Goal: Information Seeking & Learning: Learn about a topic

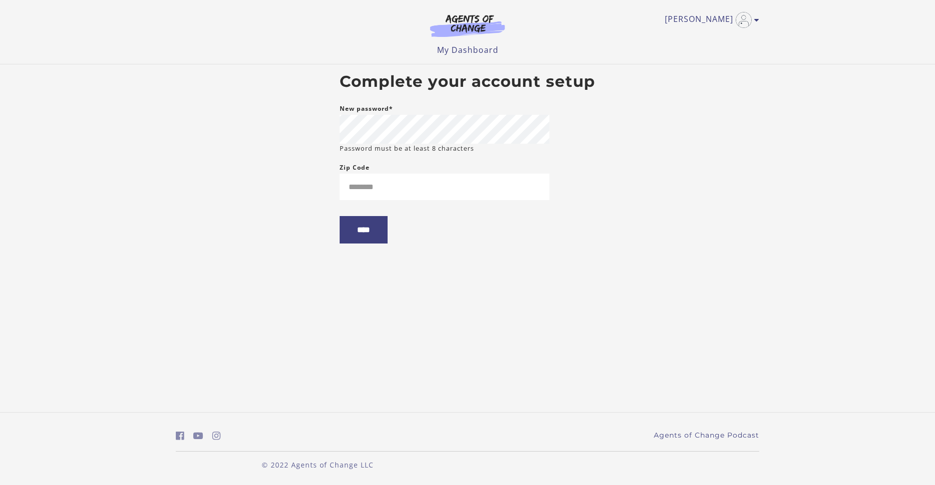
click at [426, 144] on small "Password must be at least 8 characters" at bounding box center [407, 148] width 134 height 9
click at [381, 182] on input "Zip Code" at bounding box center [445, 187] width 210 height 26
paste input "**********"
type input "**********"
click at [369, 232] on input "****" at bounding box center [364, 229] width 48 height 27
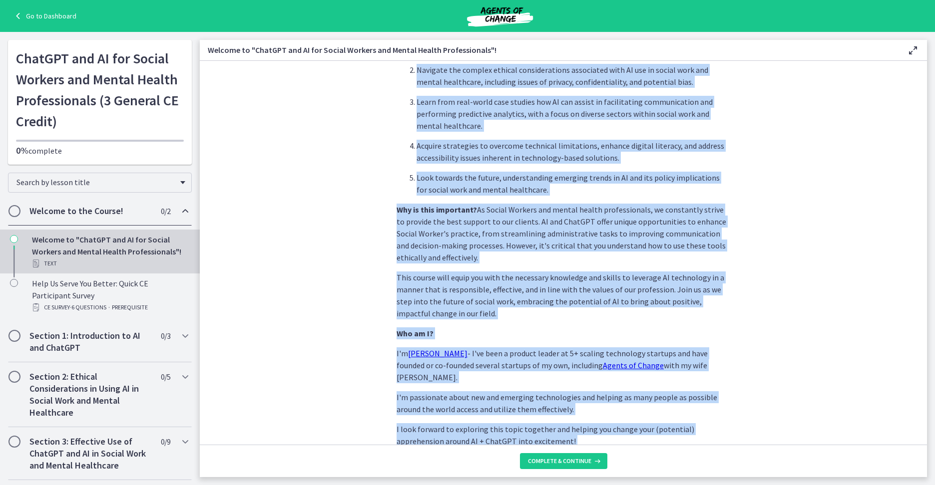
scroll to position [387, 0]
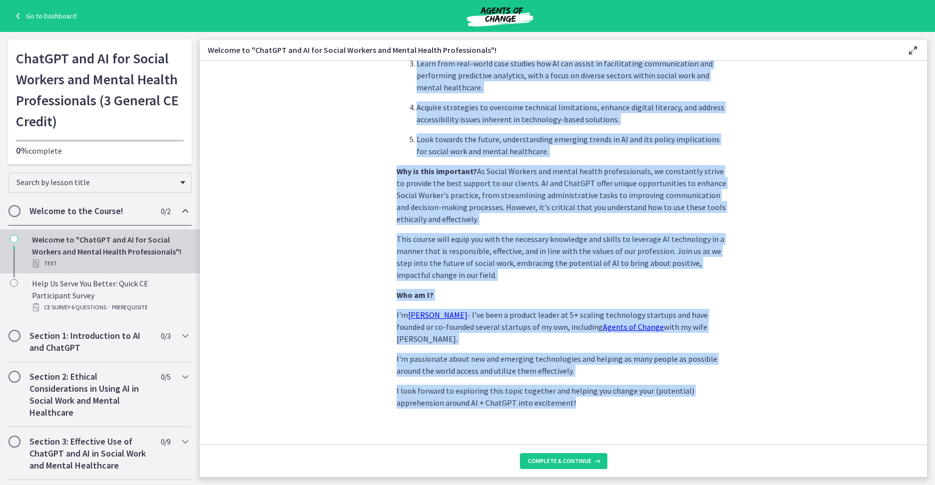
drag, startPoint x: 389, startPoint y: 108, endPoint x: 580, endPoint y: 414, distance: 361.0
copy div "Throughout this course, you can expect to: Gain foundational knowledge of AI an…"
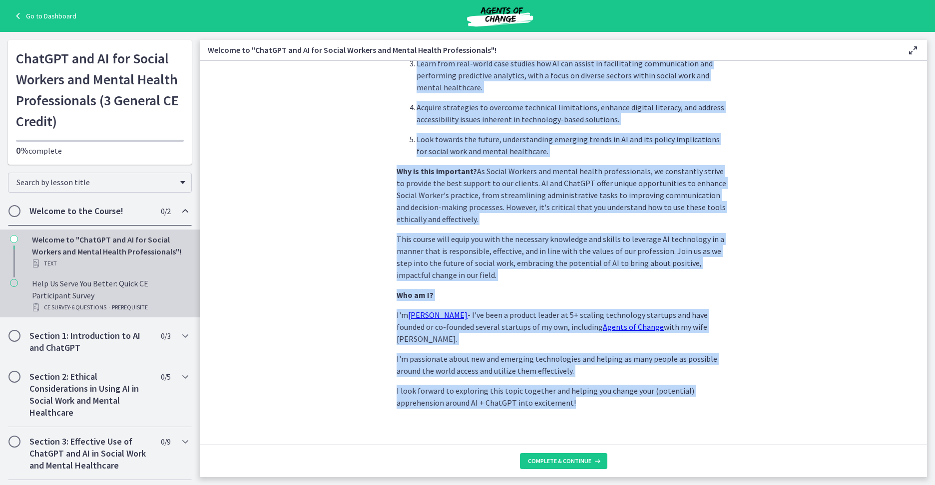
click at [99, 296] on div "Help Us Serve You Better: Quick CE Participant Survey CE Survey · 6 Questions ·…" at bounding box center [110, 296] width 156 height 36
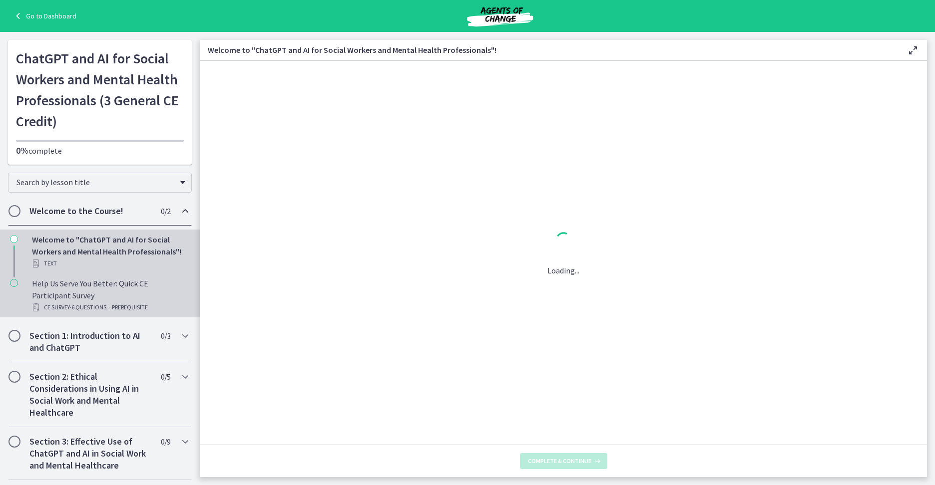
scroll to position [0, 0]
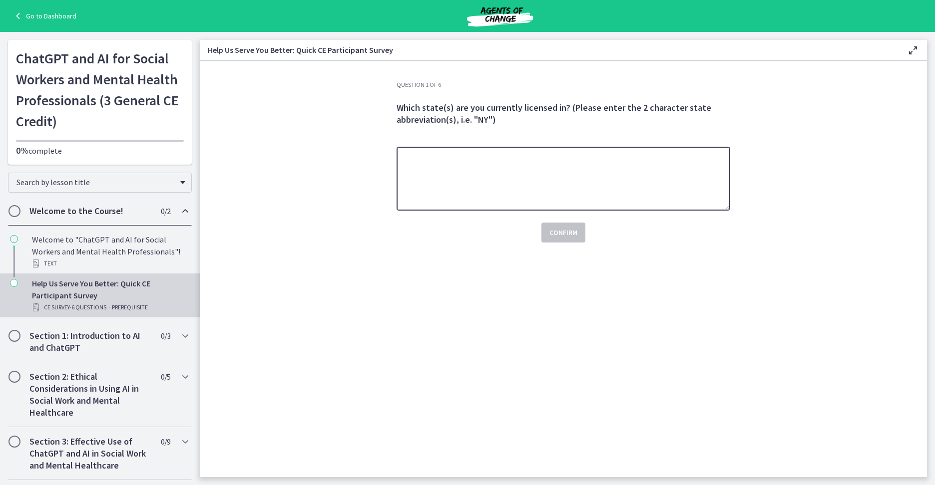
click at [486, 192] on textarea at bounding box center [564, 179] width 334 height 64
type textarea "**"
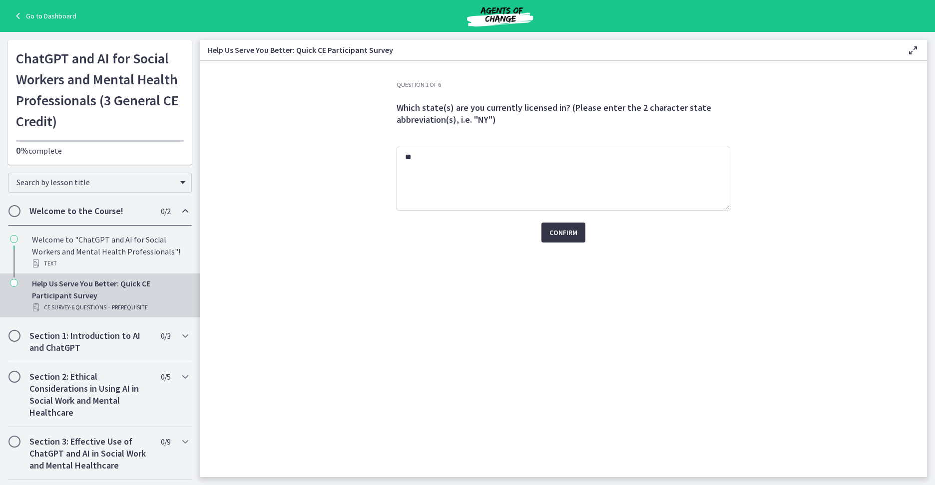
click at [566, 233] on span "Confirm" at bounding box center [563, 233] width 28 height 12
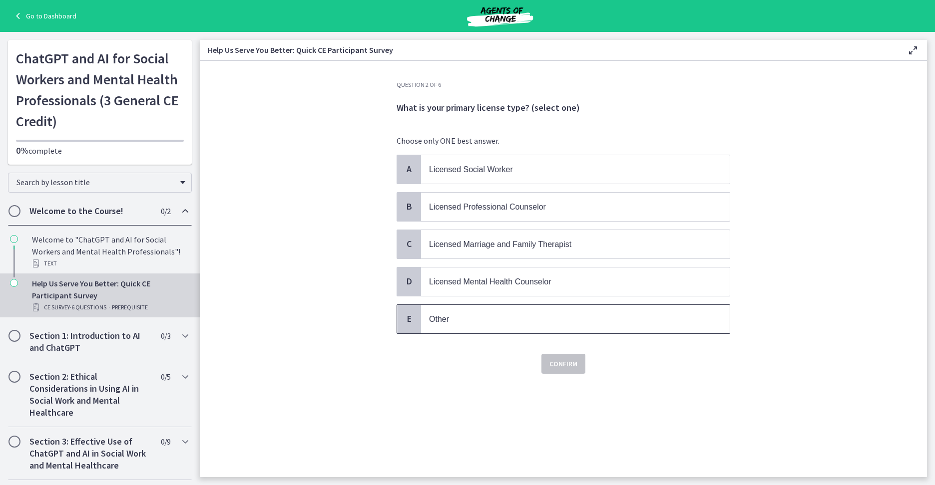
click at [506, 321] on p "Other" at bounding box center [565, 319] width 273 height 12
click at [561, 361] on span "Confirm" at bounding box center [563, 364] width 28 height 12
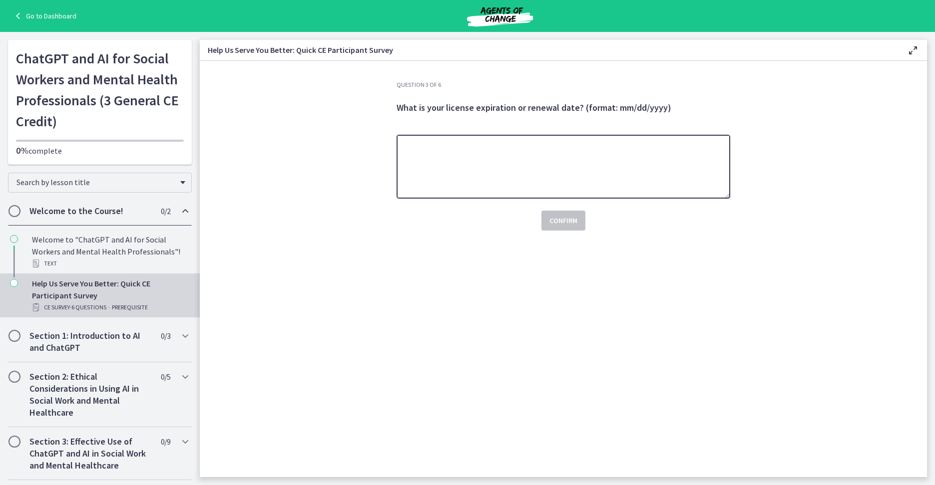
click at [422, 158] on textarea at bounding box center [564, 167] width 334 height 64
click at [464, 174] on textarea at bounding box center [564, 167] width 334 height 64
type textarea "**********"
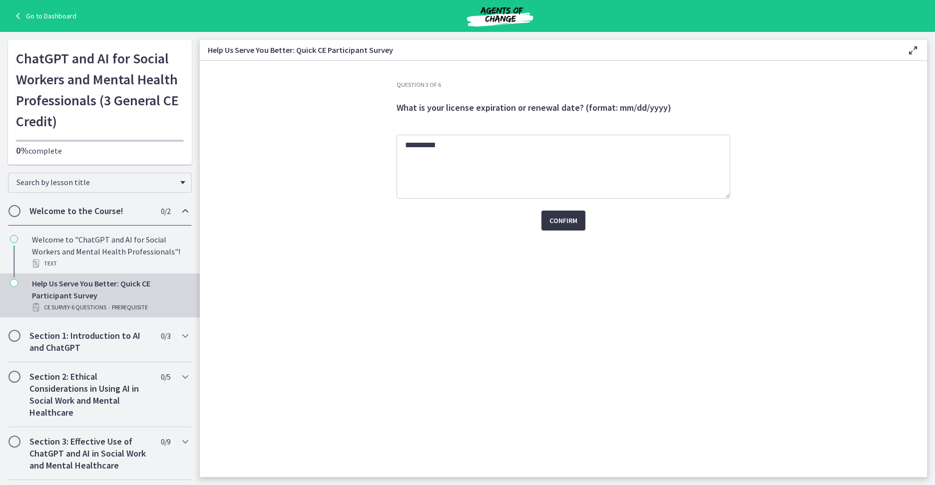
click at [554, 222] on span "Confirm" at bounding box center [563, 221] width 28 height 12
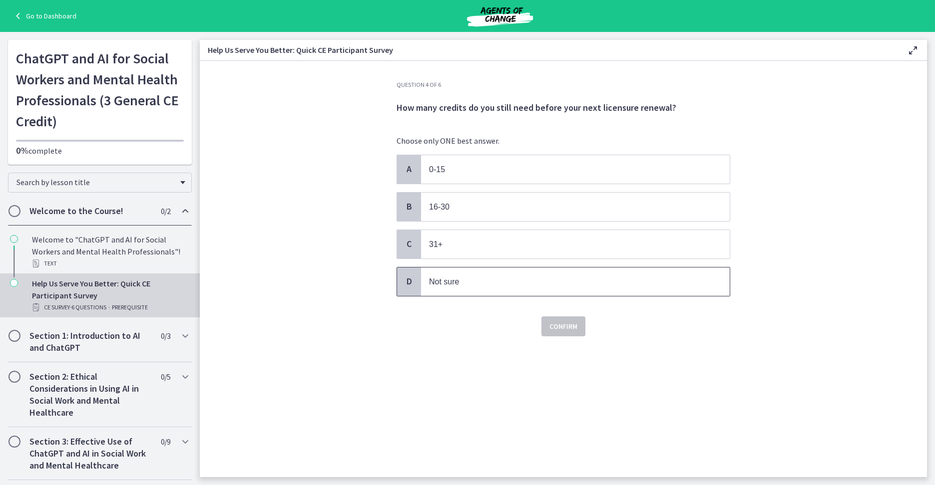
click at [467, 273] on span "Not sure" at bounding box center [575, 282] width 309 height 28
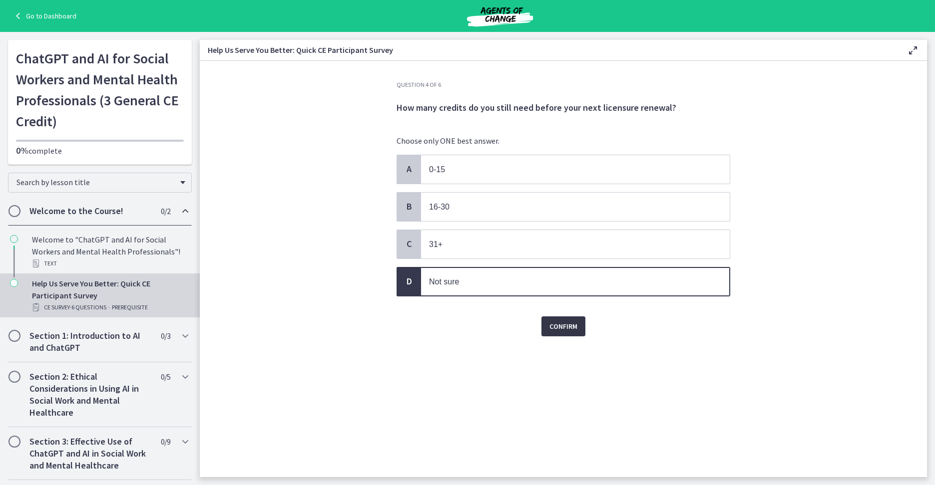
click at [572, 328] on span "Confirm" at bounding box center [563, 327] width 28 height 12
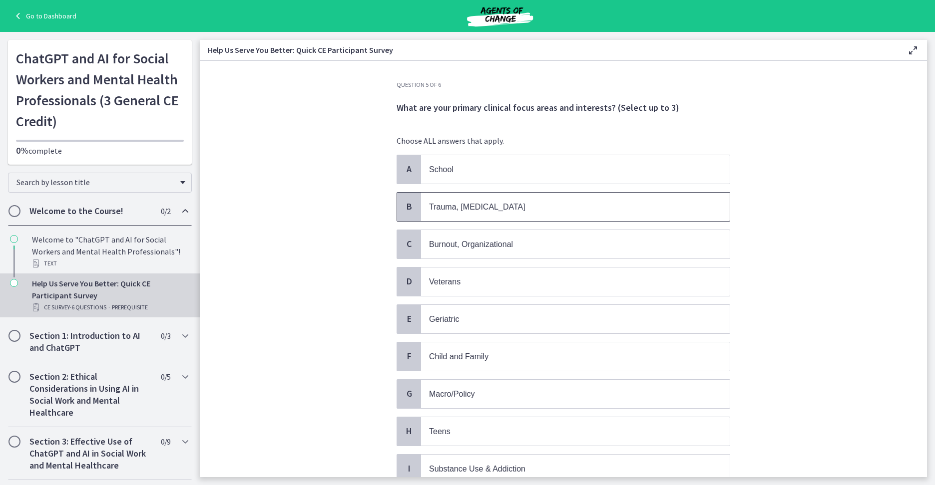
click at [444, 206] on span "Trauma, PTSD" at bounding box center [477, 207] width 96 height 8
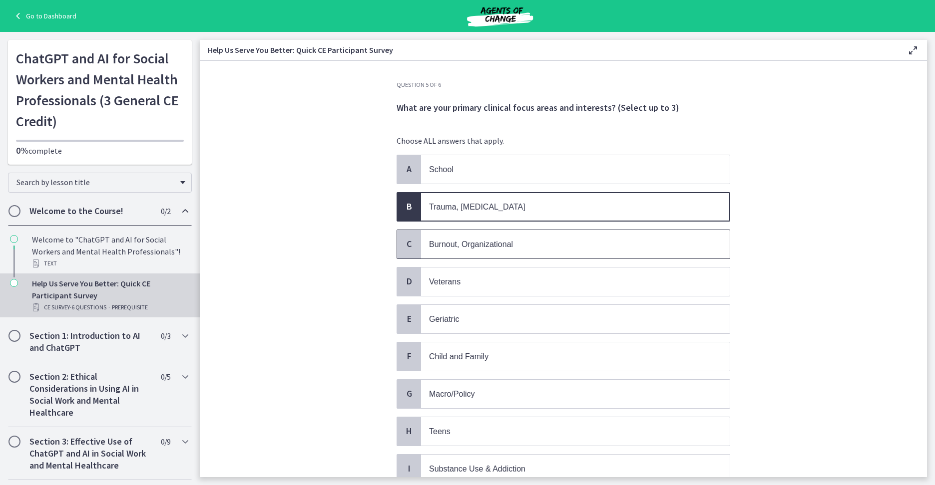
click at [452, 238] on span "Burnout, Organizational" at bounding box center [575, 244] width 309 height 28
click at [432, 282] on span "Veterans" at bounding box center [444, 282] width 31 height 8
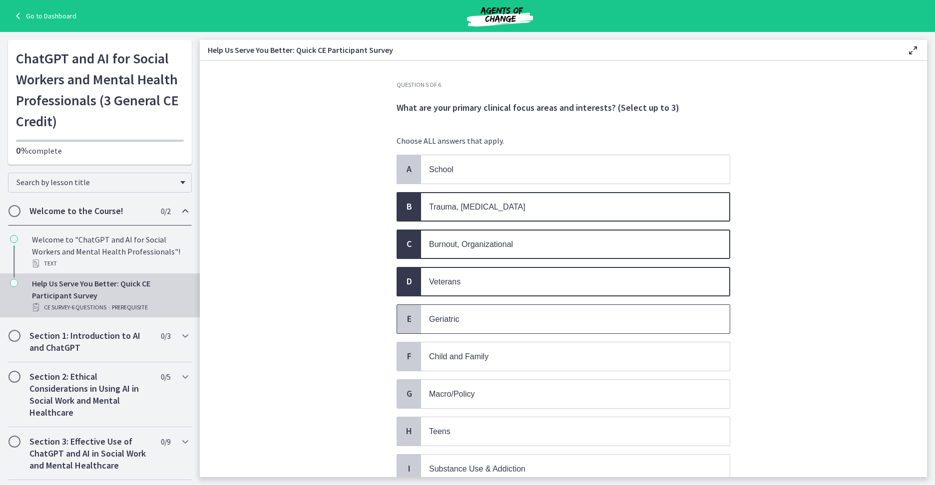
click at [445, 315] on span "Geriatric" at bounding box center [444, 319] width 30 height 8
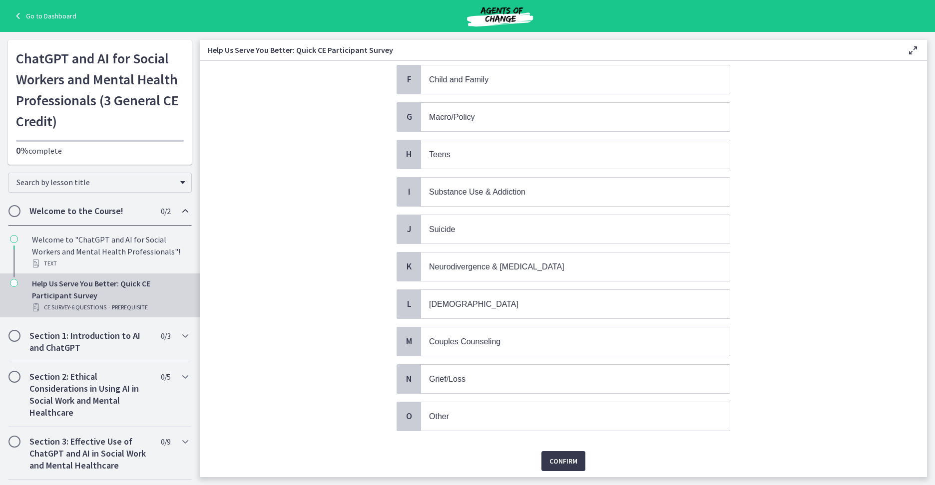
scroll to position [279, 0]
click at [496, 200] on span "Substance Use & Addiction" at bounding box center [575, 190] width 309 height 28
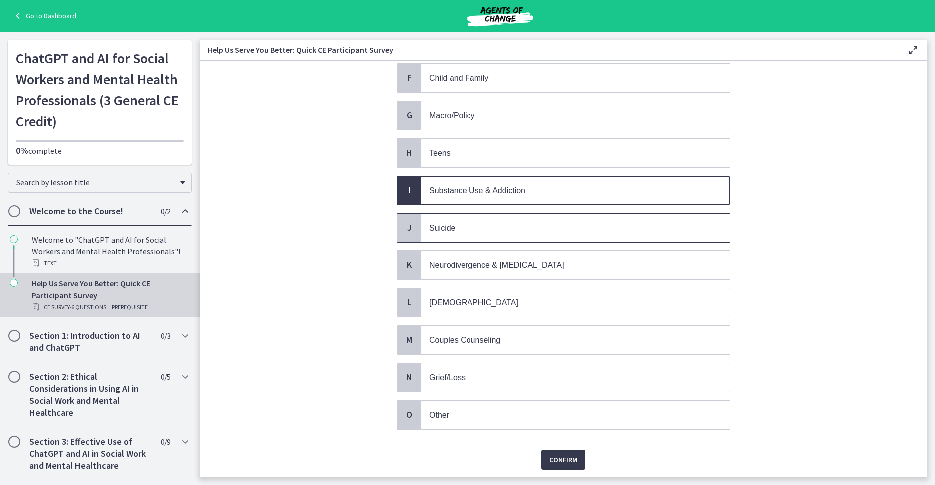
click at [466, 221] on span "Suicide" at bounding box center [575, 228] width 309 height 28
click at [477, 263] on span "Neurodivergence & Developmental Disorders" at bounding box center [496, 265] width 135 height 8
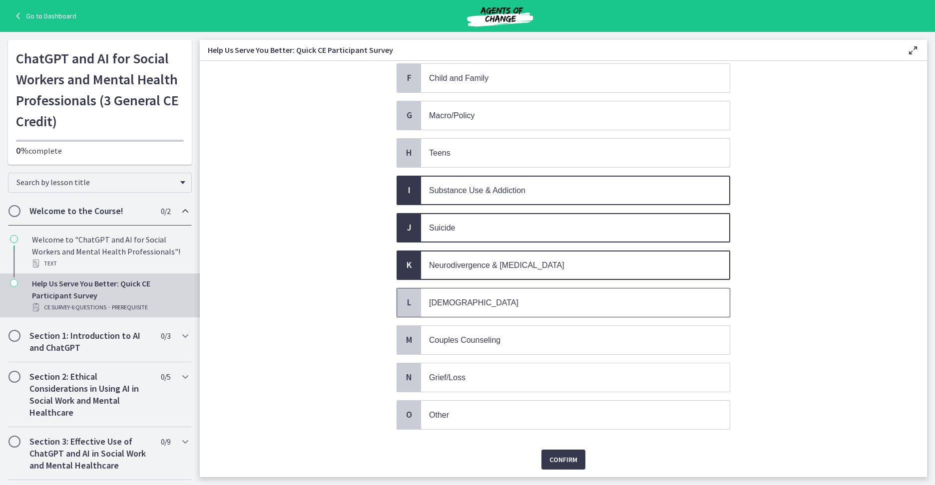
click at [466, 296] on span "LGBTQ+" at bounding box center [575, 303] width 309 height 28
click at [464, 395] on div "A School B Trauma, PTSD C Burnout, Organizational D Veterans E Geriatric F Chil…" at bounding box center [564, 153] width 334 height 554
click at [452, 385] on span "Grief/Loss" at bounding box center [575, 378] width 309 height 28
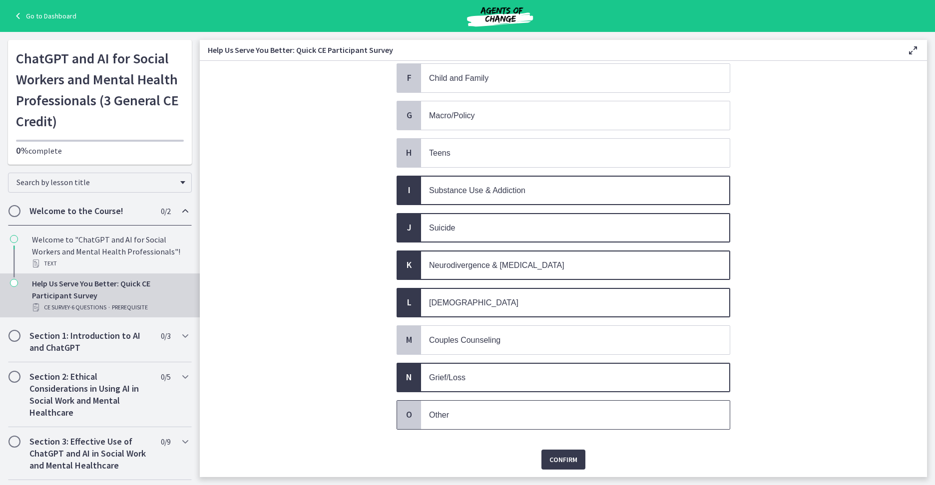
click at [439, 413] on span "Other" at bounding box center [439, 415] width 20 height 8
click at [555, 459] on span "Confirm" at bounding box center [563, 460] width 28 height 12
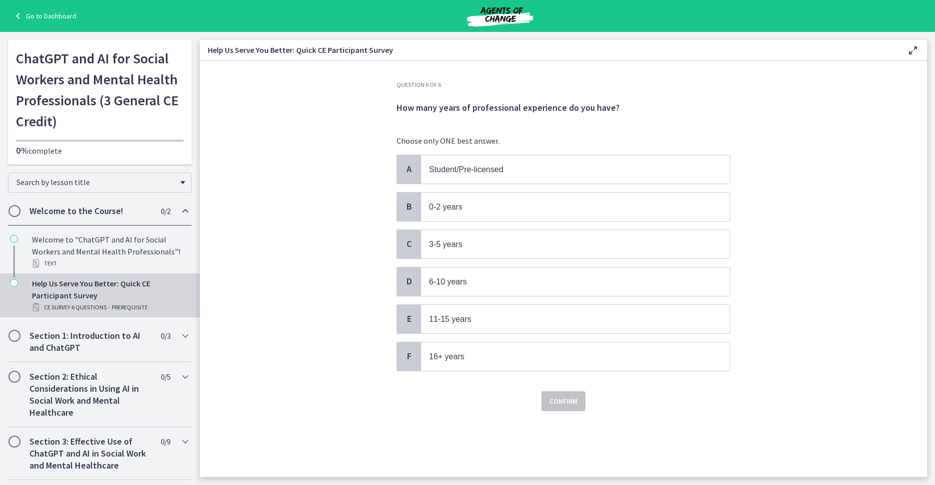
scroll to position [0, 0]
click at [457, 366] on span "16+ years" at bounding box center [575, 357] width 309 height 28
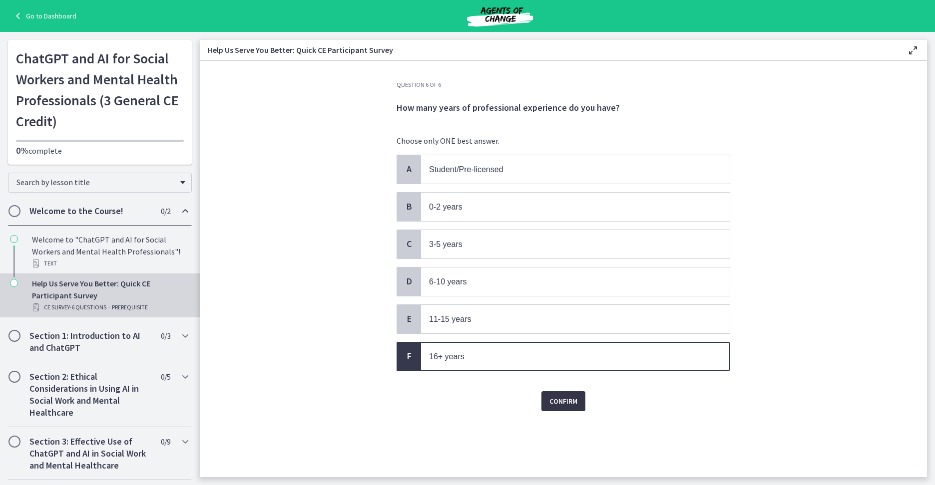
click at [574, 401] on span "Confirm" at bounding box center [563, 402] width 28 height 12
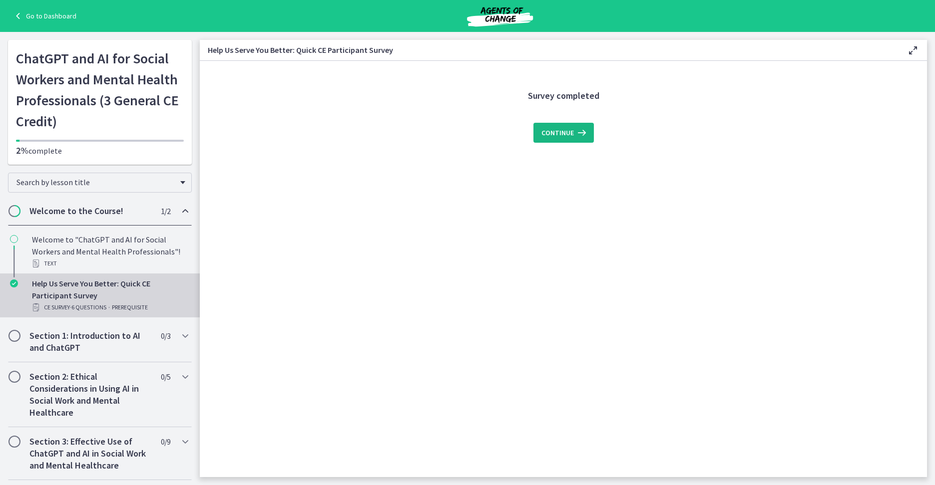
click at [555, 142] on button "Continue" at bounding box center [563, 133] width 60 height 20
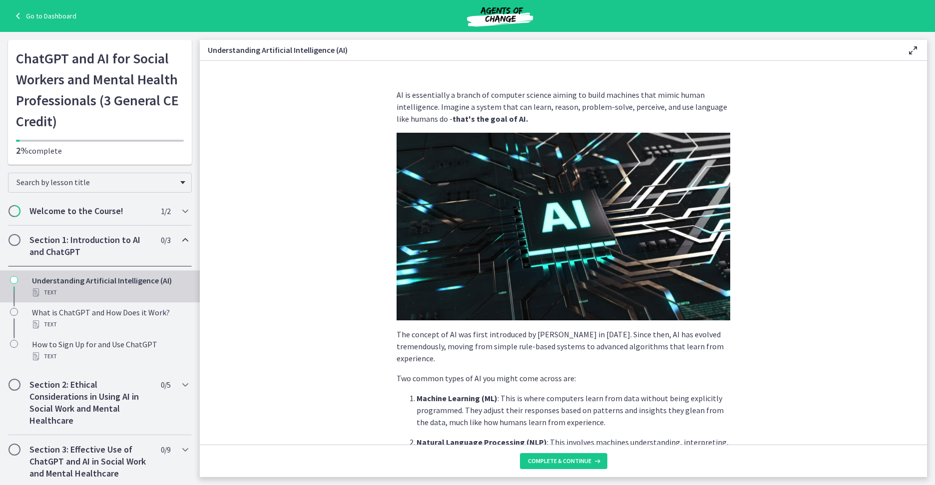
drag, startPoint x: 931, startPoint y: 194, endPoint x: 930, endPoint y: 304, distance: 109.9
click at [930, 304] on main "Understanding Artificial Intelligence (AI) Enable fullscreen AI is essentially …" at bounding box center [567, 258] width 735 height 453
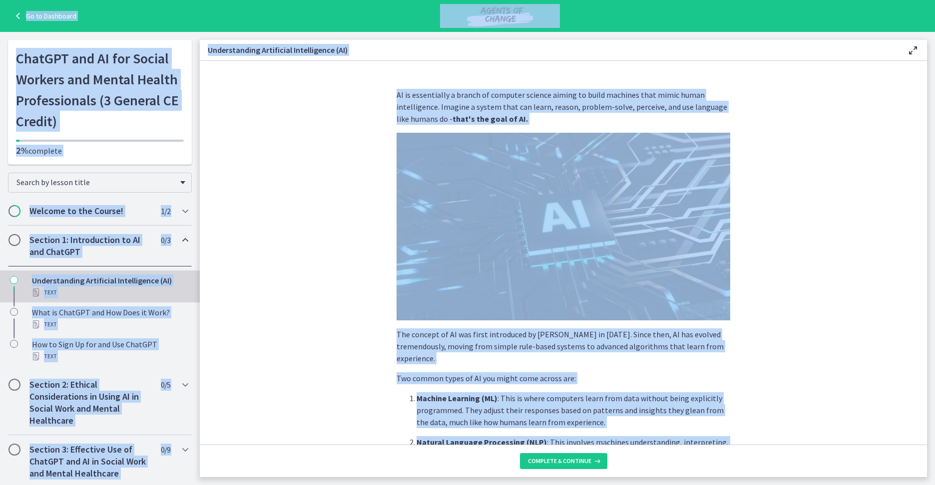
drag, startPoint x: 686, startPoint y: 403, endPoint x: 315, endPoint y: -52, distance: 587.1
click at [315, 0] on html "Skip to main content Go to Dashboard Go to Dashboard Go to Dashboard ChatGPT an…" at bounding box center [467, 242] width 935 height 485
copy div "Skip to main content Go to Dashboard Go to Dashboard Go to Dashboard ChatGPT an…"
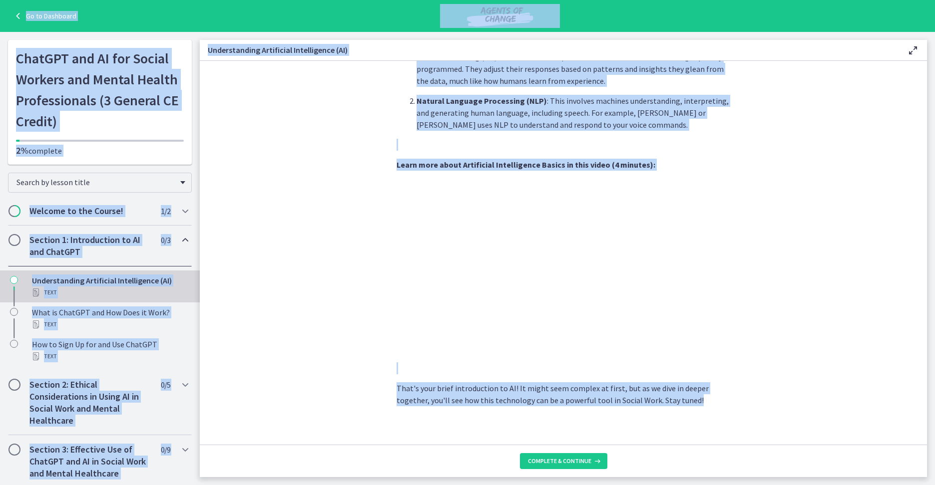
scroll to position [343, 0]
click at [553, 461] on span "Complete & continue" at bounding box center [559, 461] width 63 height 8
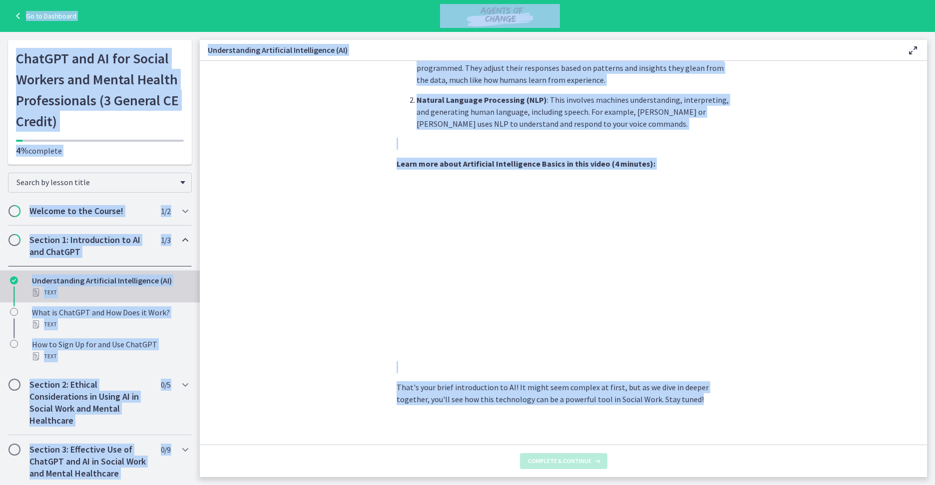
scroll to position [0, 0]
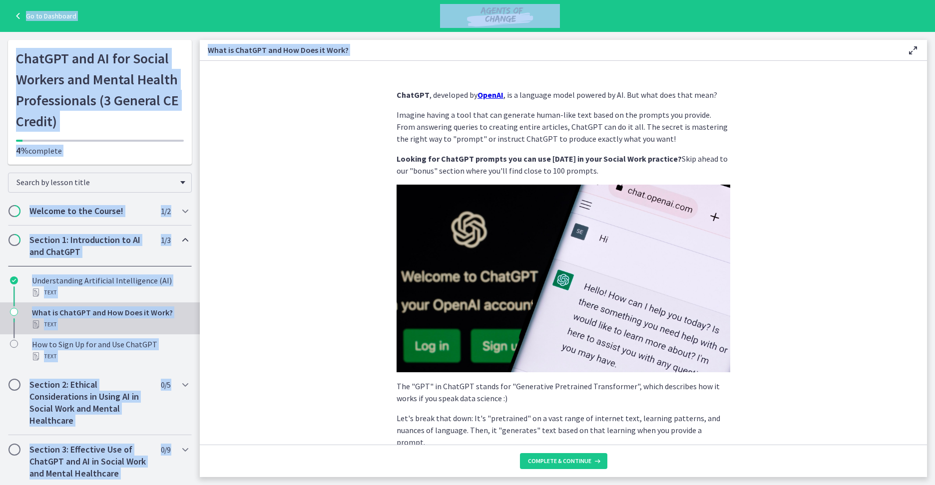
drag, startPoint x: 919, startPoint y: 139, endPoint x: 915, endPoint y: 215, distance: 75.5
click at [915, 215] on section "ChatGPT , developed by OpenAI , is a language model powered by AI. But what doe…" at bounding box center [563, 253] width 727 height 384
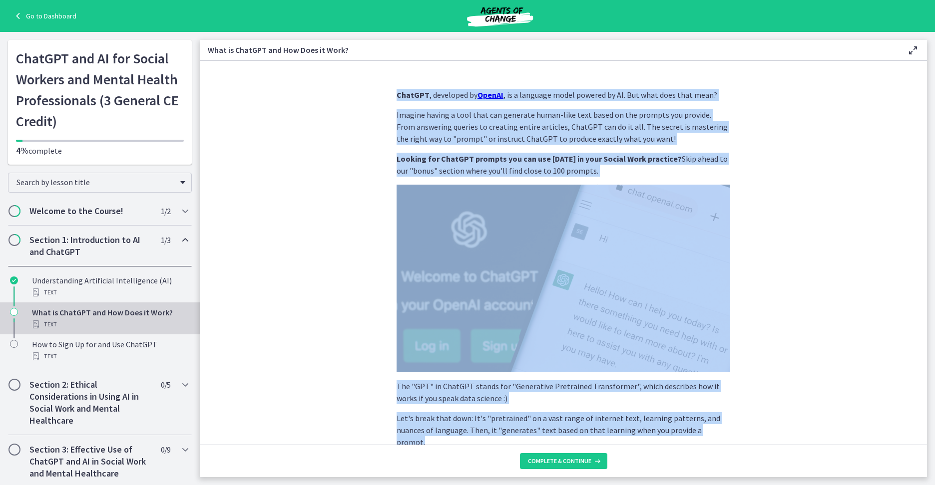
drag, startPoint x: 389, startPoint y: 90, endPoint x: 752, endPoint y: 434, distance: 500.6
click at [752, 434] on section "ChatGPT , developed by OpenAI , is a language model powered by AI. But what doe…" at bounding box center [563, 253] width 727 height 384
copy div "ChatGPT , developed by OpenAI , is a language model powered by AI. But what doe…"
click at [540, 460] on span "Complete & continue" at bounding box center [559, 461] width 63 height 8
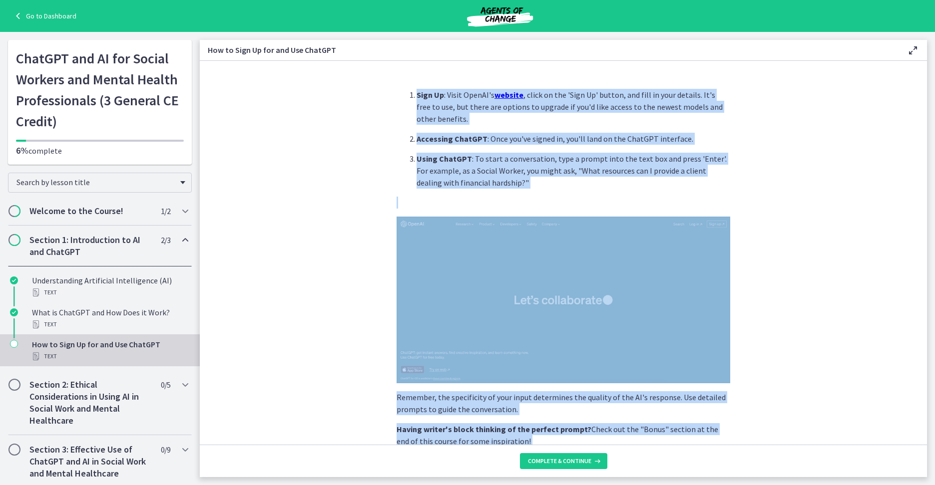
drag, startPoint x: 529, startPoint y: 396, endPoint x: 409, endPoint y: 88, distance: 329.5
click at [409, 88] on div "Sign Up : Visit OpenAI's website , click on the 'Sign Up' button, and fill in y…" at bounding box center [564, 263] width 350 height 364
copy div "Sign Up : Visit OpenAI's website , click on the 'Sign Up' button, and fill in y…"
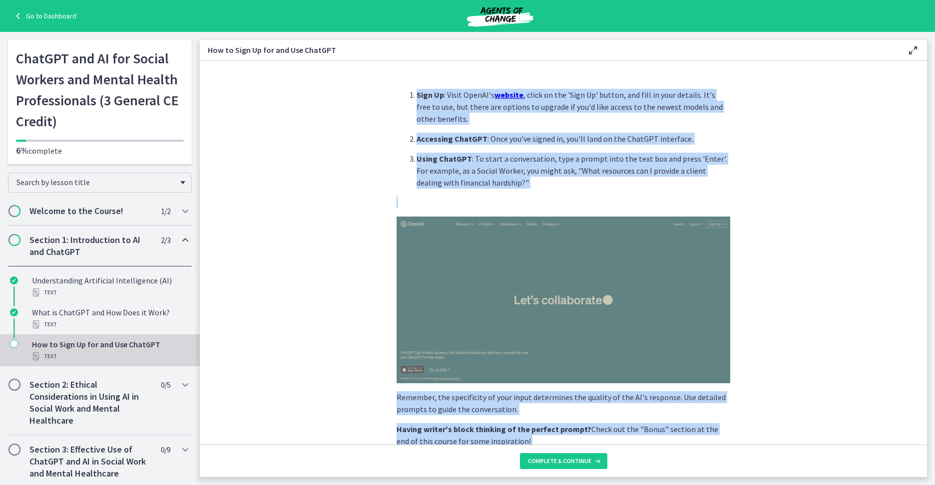
click at [783, 264] on section "Sign Up : Visit OpenAI's website , click on the 'Sign Up' button, and fill in y…" at bounding box center [563, 253] width 727 height 384
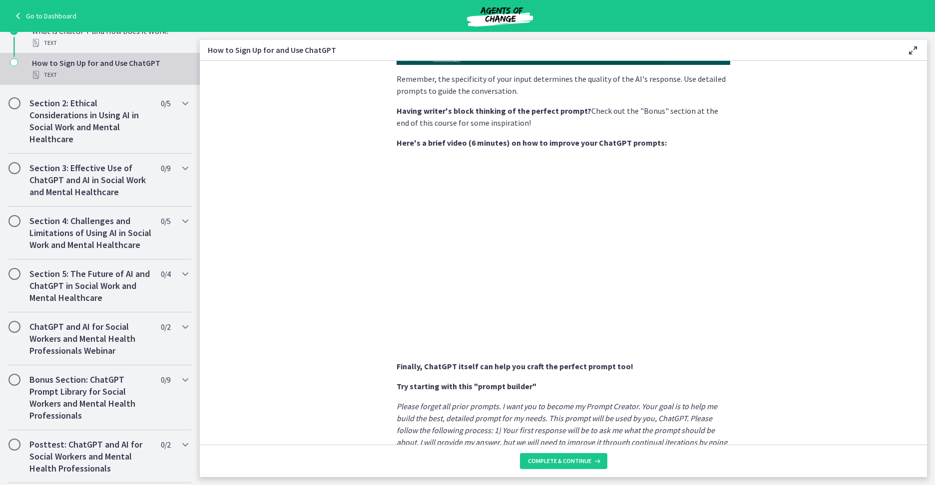
scroll to position [282, 0]
click at [577, 457] on span "Complete & continue" at bounding box center [559, 461] width 63 height 8
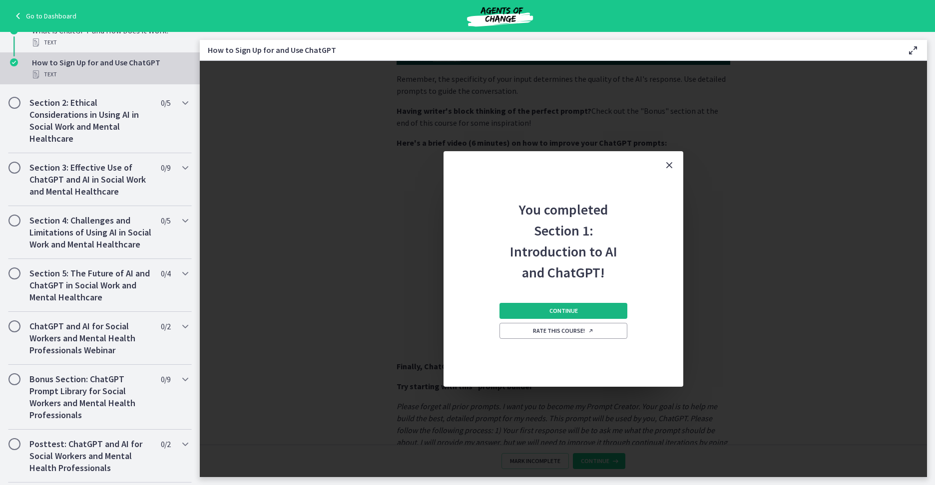
click at [581, 311] on button "Continue" at bounding box center [563, 311] width 128 height 16
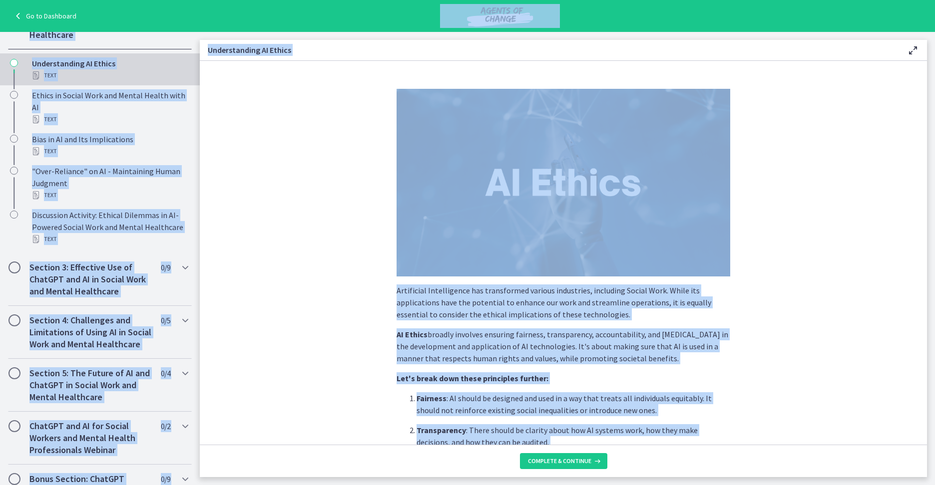
drag, startPoint x: 504, startPoint y: 395, endPoint x: 317, endPoint y: 12, distance: 425.9
click at [317, 12] on div "Skip to main content Go to Dashboard Go to Dashboard Go to Dashboard ChatGPT an…" at bounding box center [467, 242] width 935 height 485
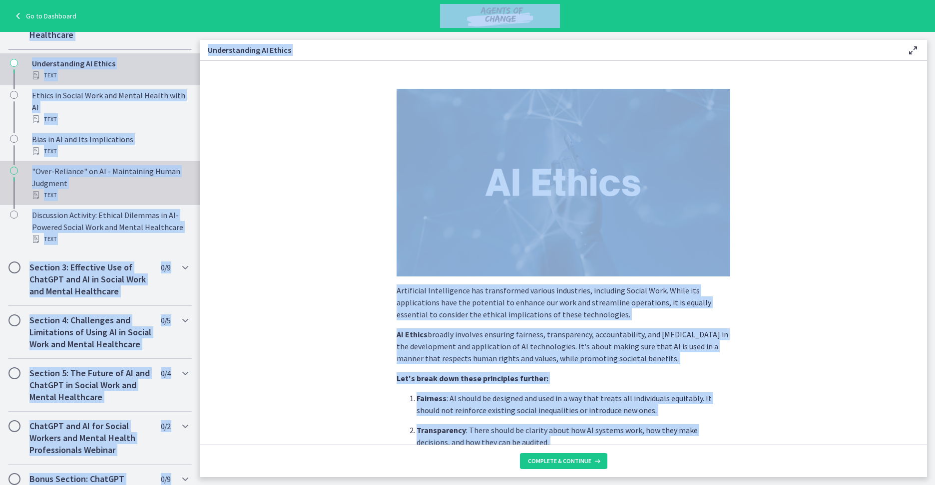
copy div "Go to Dashboard Go to Dashboard ChatGPT and AI for Social Workers and Mental He…"
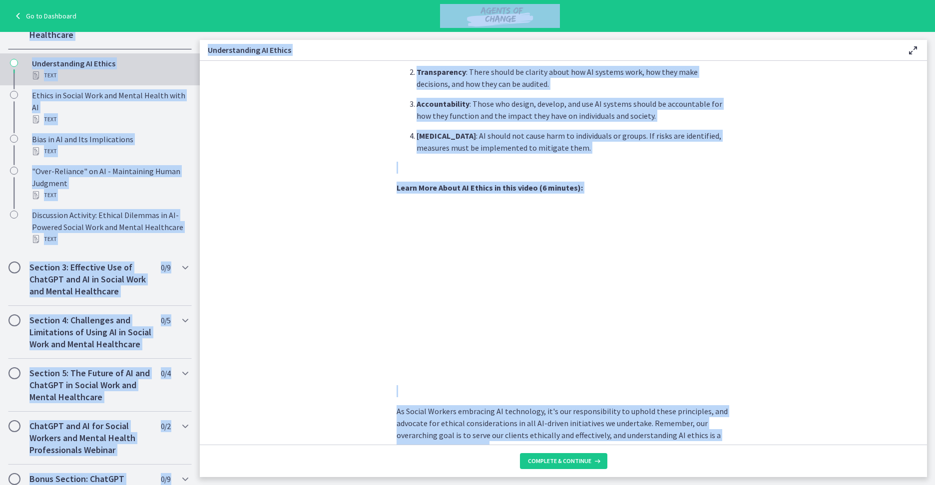
scroll to position [371, 0]
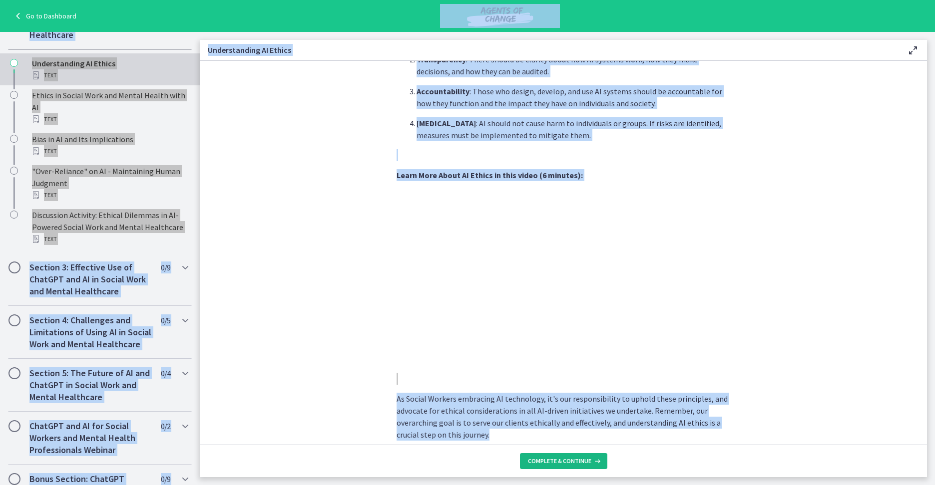
click at [560, 459] on span "Complete & continue" at bounding box center [559, 461] width 63 height 8
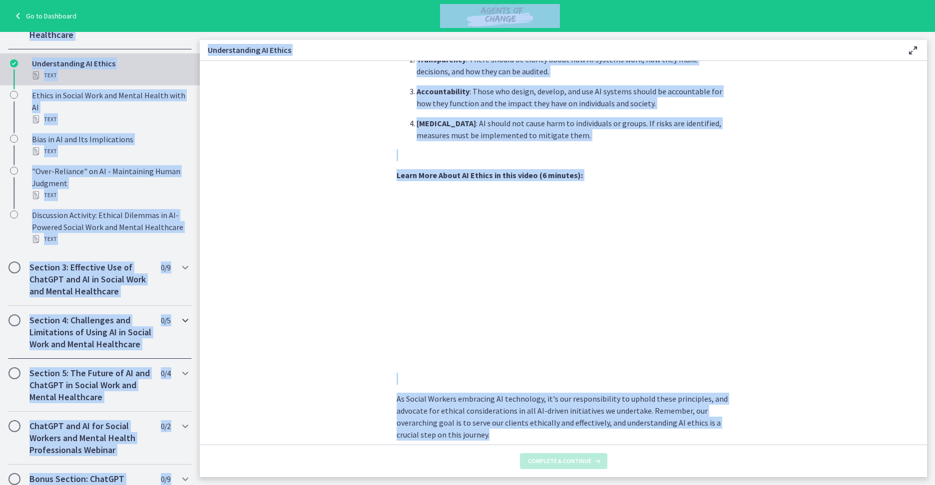
scroll to position [0, 0]
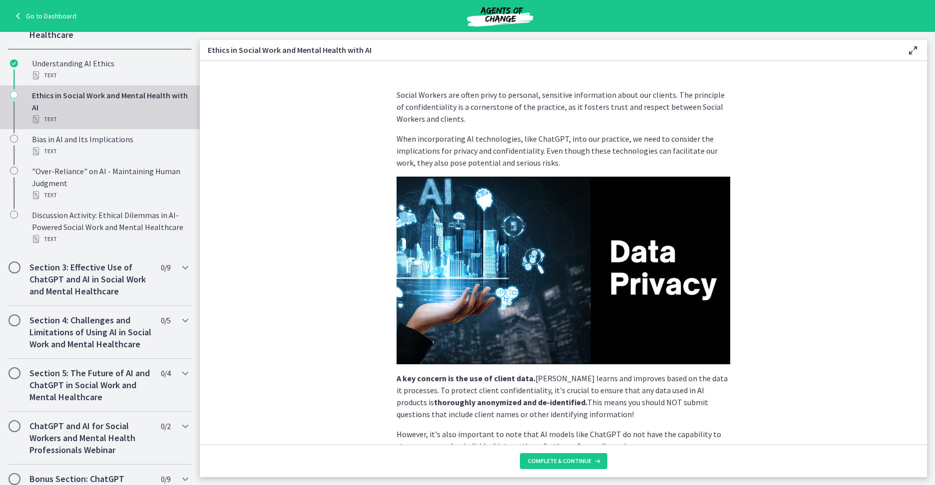
click at [403, 84] on div "Social Workers are often privy to personal, sensitive information about our cli…" at bounding box center [564, 263] width 350 height 364
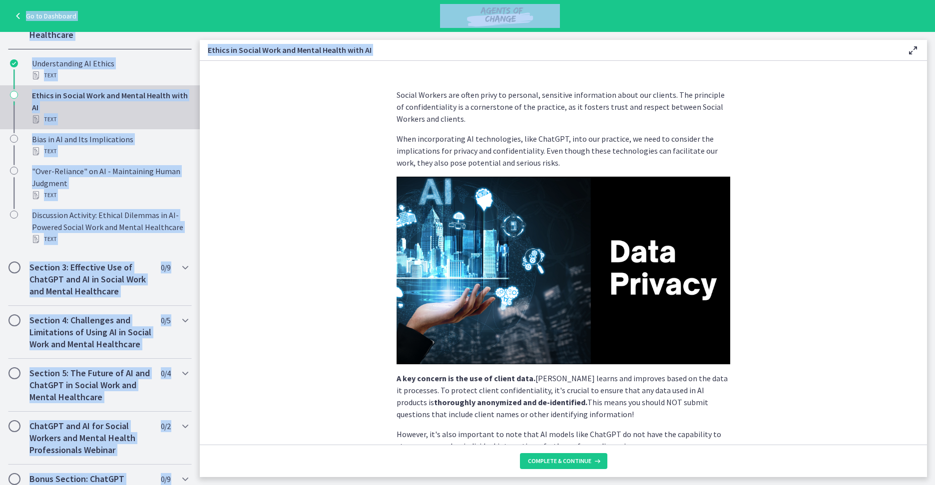
scroll to position [167, 0]
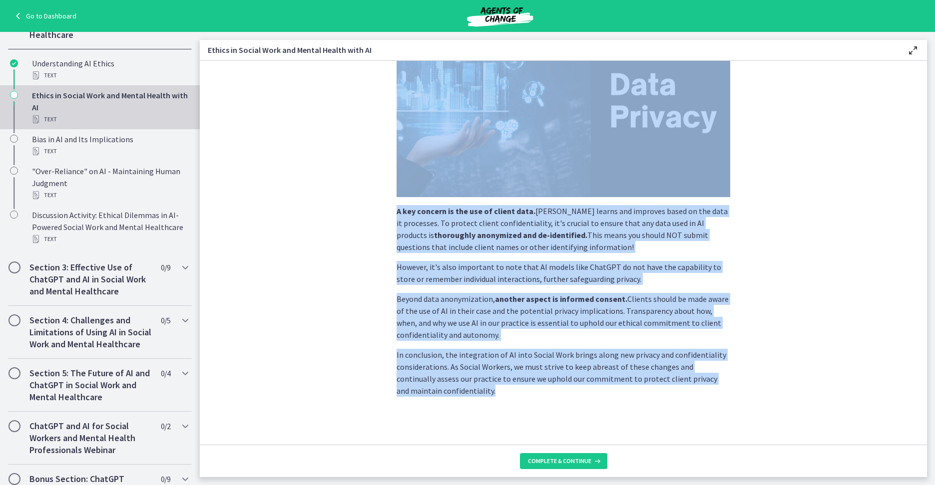
drag, startPoint x: 392, startPoint y: 90, endPoint x: 539, endPoint y: 423, distance: 364.7
click at [539, 278] on div "Social Workers are often privy to personal, sensitive information about our cli…" at bounding box center [564, 96] width 350 height 364
copy div "Social Workers are often privy to personal, sensitive information about our cli…"
click at [565, 461] on span "Complete & continue" at bounding box center [559, 461] width 63 height 8
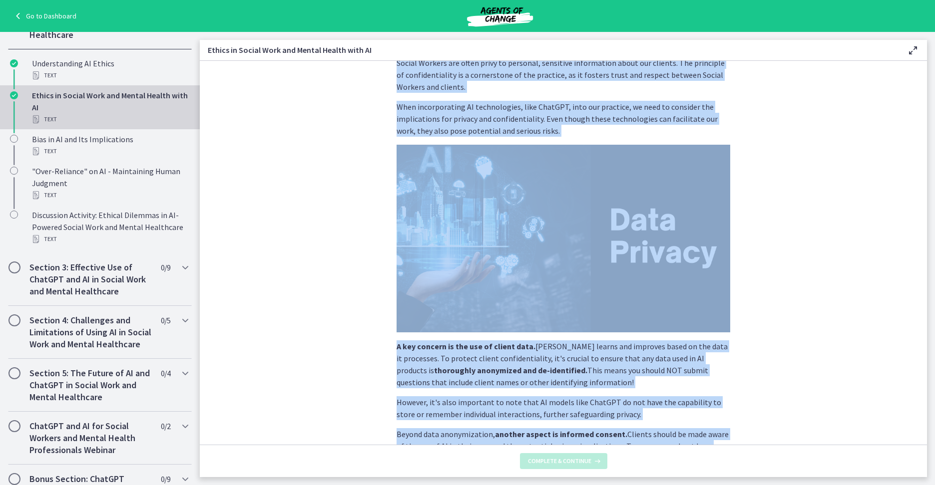
scroll to position [0, 0]
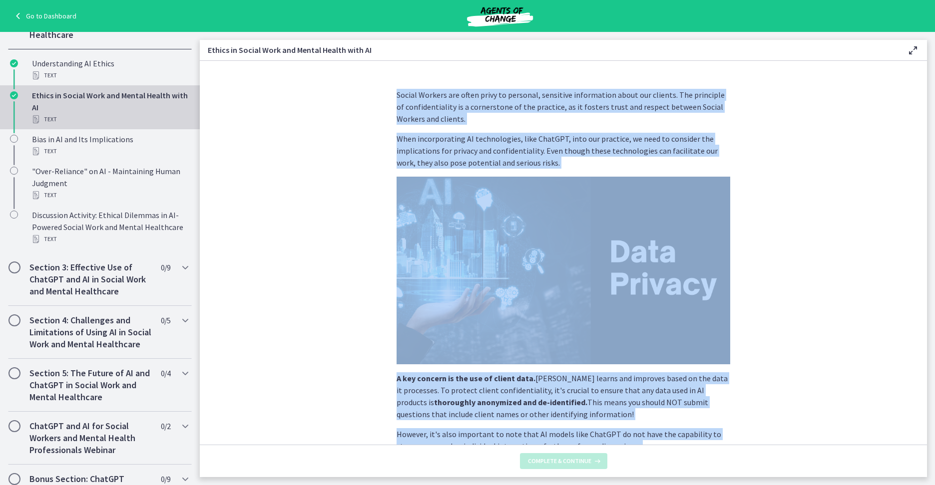
click at [850, 283] on section "Social Workers are often privy to personal, sensitive information about our cli…" at bounding box center [563, 253] width 727 height 384
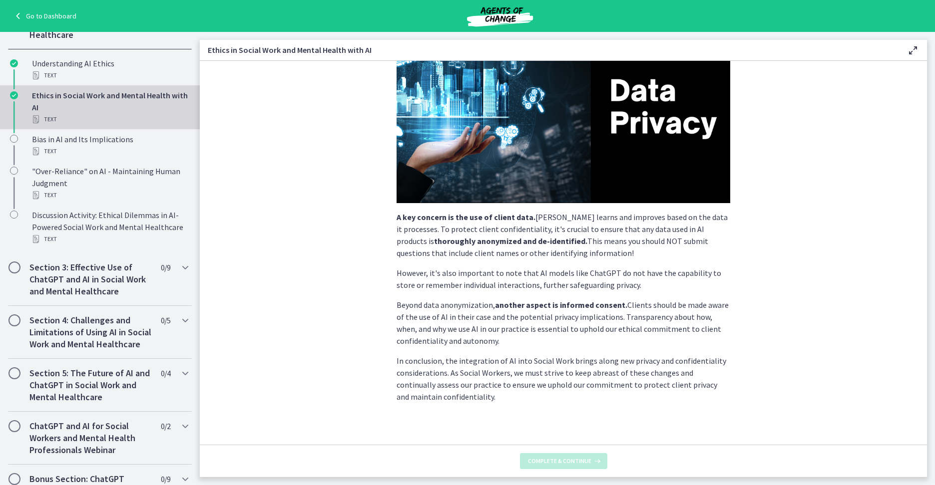
scroll to position [167, 0]
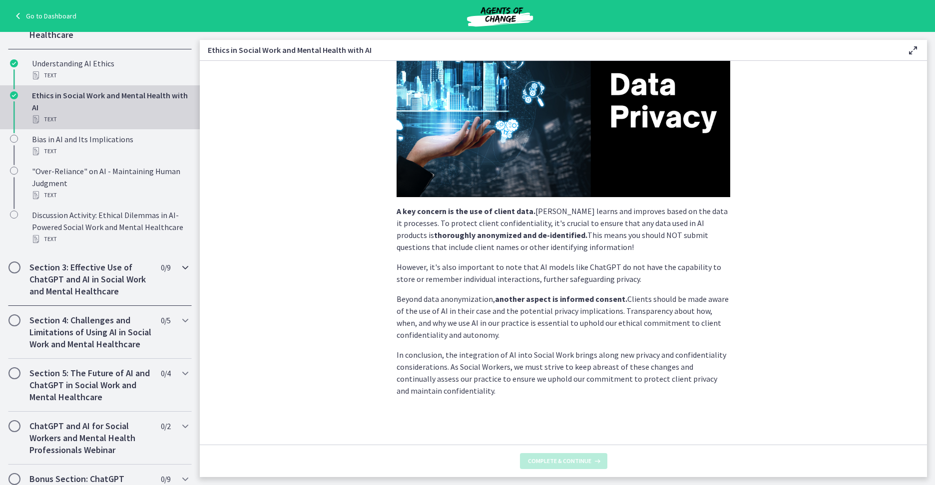
click at [79, 284] on h2 "Section 3: Effective Use of ChatGPT and AI in Social Work and Mental Healthcare" at bounding box center [90, 280] width 122 height 36
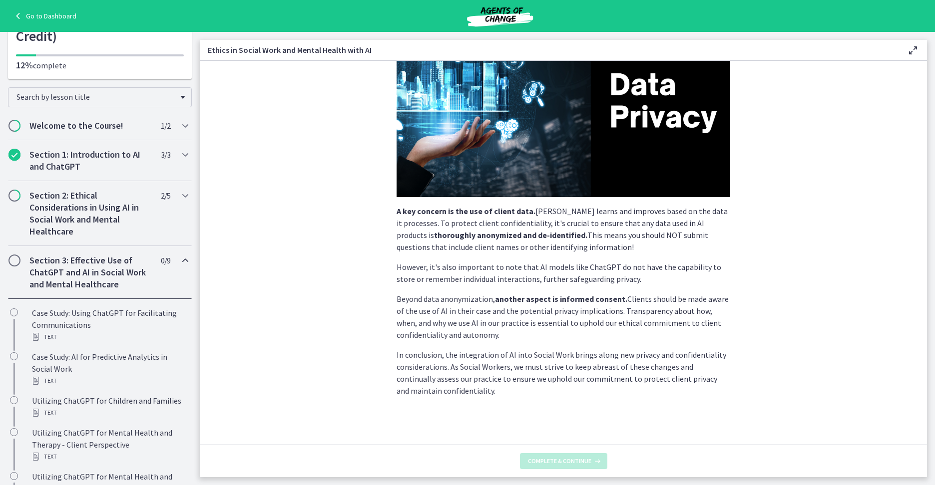
scroll to position [81, 0]
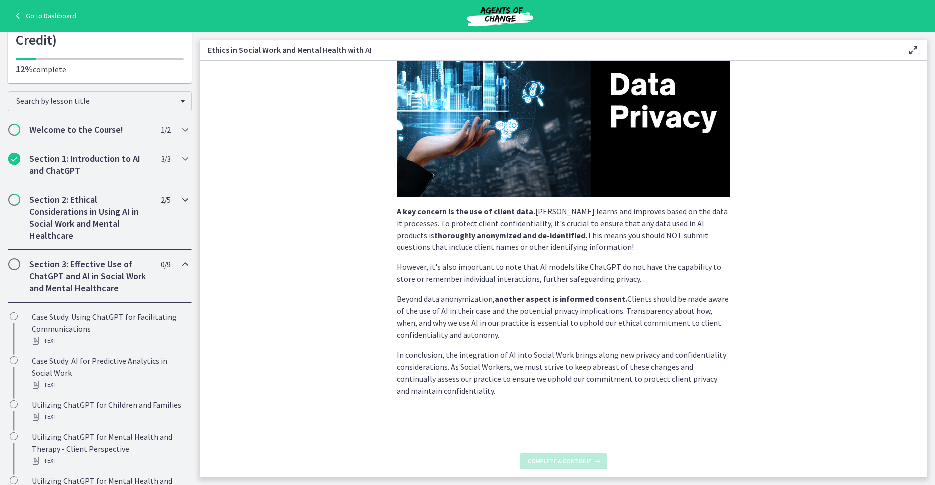
click at [98, 230] on h2 "Section 2: Ethical Considerations in Using AI in Social Work and Mental Healthc…" at bounding box center [90, 218] width 122 height 48
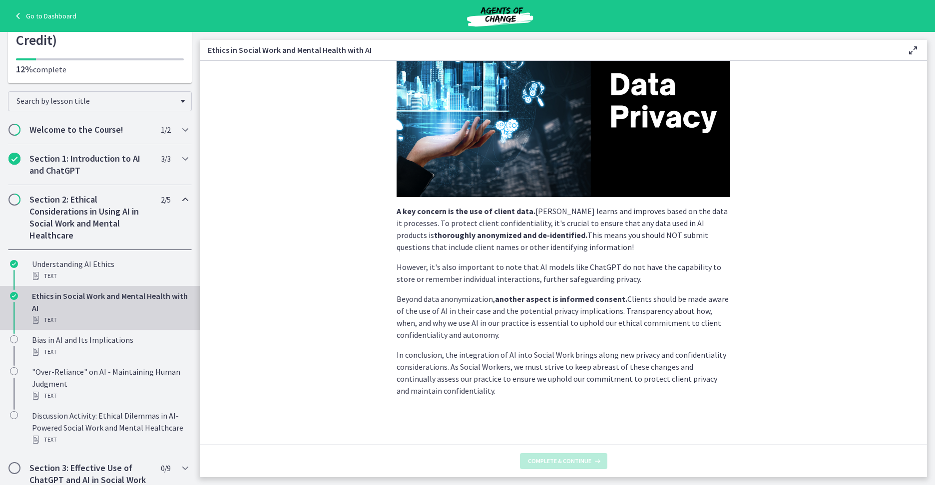
scroll to position [0, 0]
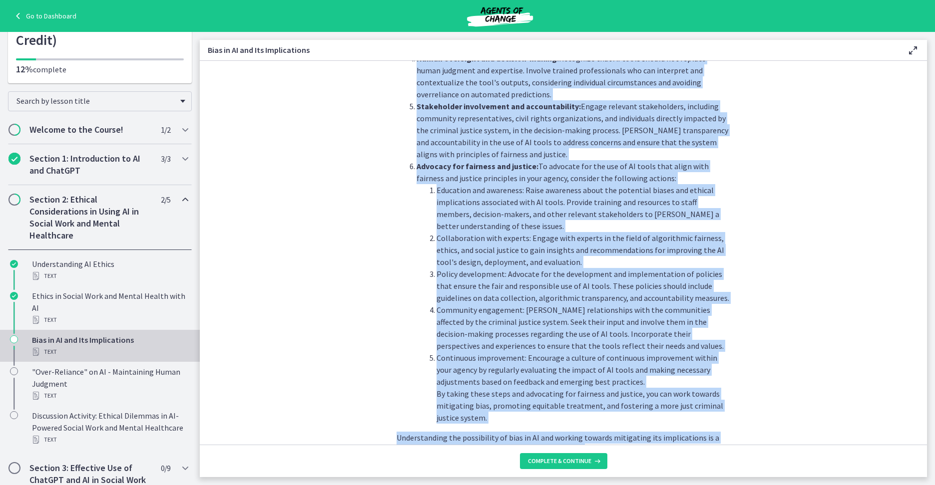
scroll to position [1033, 0]
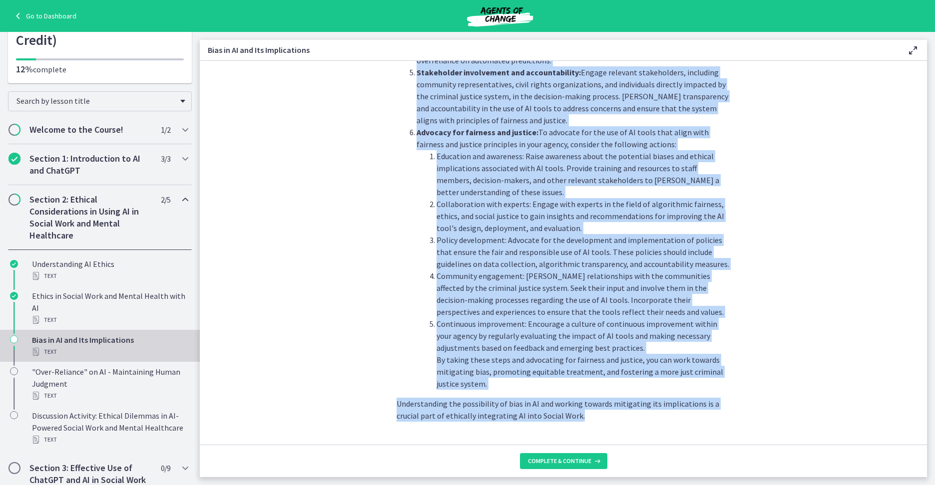
drag, startPoint x: 394, startPoint y: 89, endPoint x: 561, endPoint y: 440, distance: 389.1
copy div "AI systems like ChatGPT learn from vast amounts of data. If this data contains …"
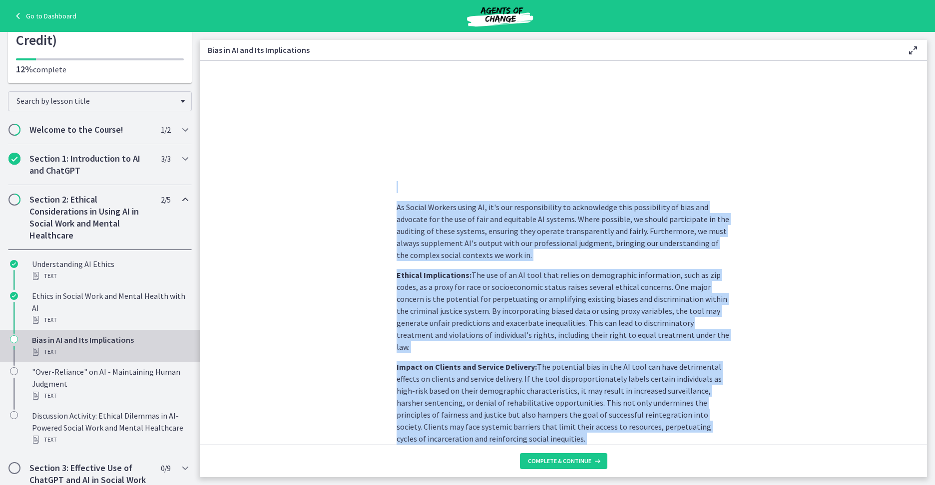
scroll to position [392, 0]
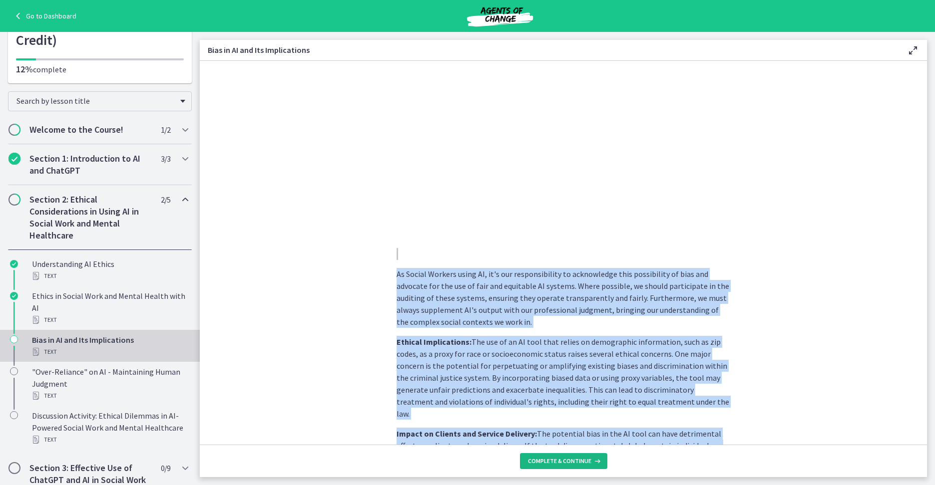
click at [589, 461] on span "Complete & continue" at bounding box center [559, 461] width 63 height 8
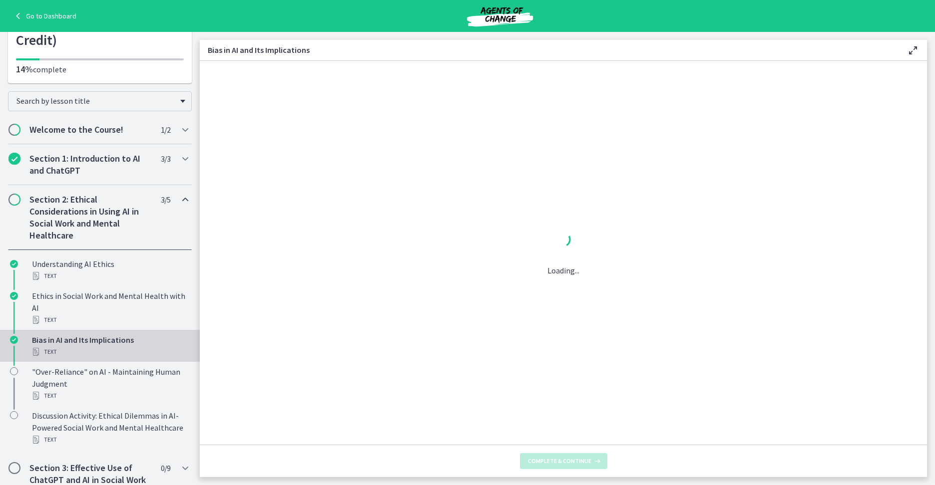
scroll to position [0, 0]
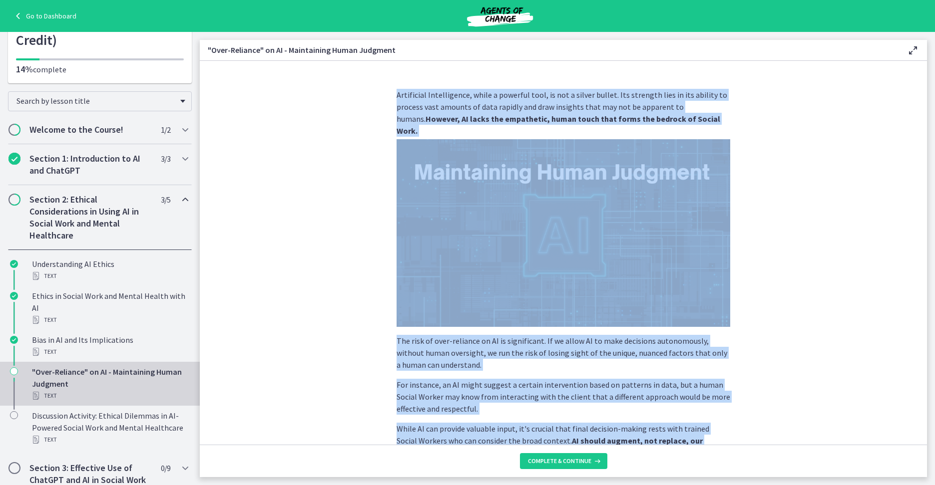
scroll to position [162, 0]
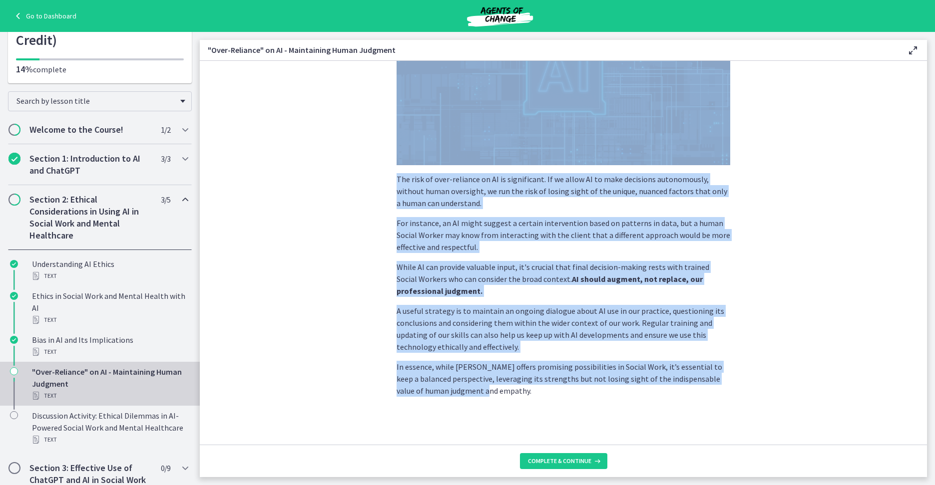
drag, startPoint x: 393, startPoint y: 93, endPoint x: 552, endPoint y: 424, distance: 367.0
click at [552, 283] on div "Artificial Intelligence, while a powerful tool, is not a silver bullet. Its str…" at bounding box center [564, 101] width 350 height 364
copy div "Artificial Intelligence, while a powerful tool, is not a silver bullet. Its str…"
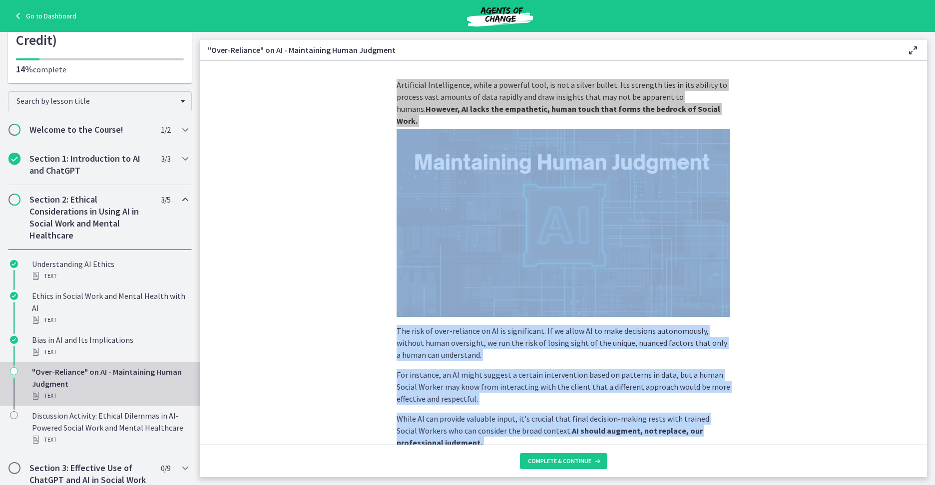
scroll to position [0, 0]
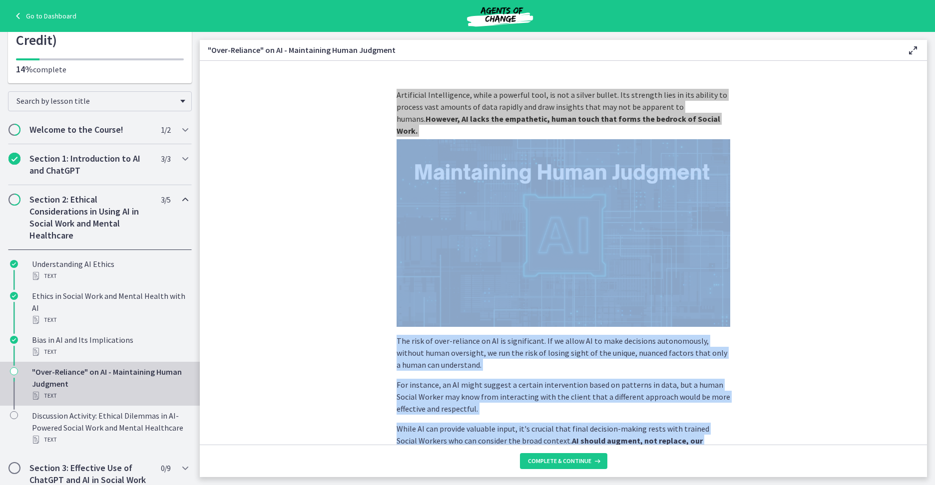
click at [816, 343] on section "Artificial Intelligence, while a powerful tool, is not a silver bullet. Its str…" at bounding box center [563, 253] width 727 height 384
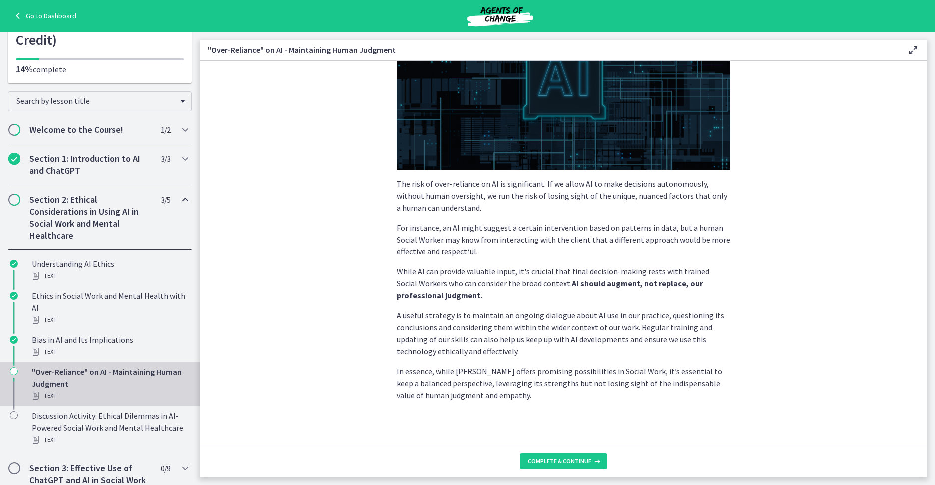
scroll to position [162, 0]
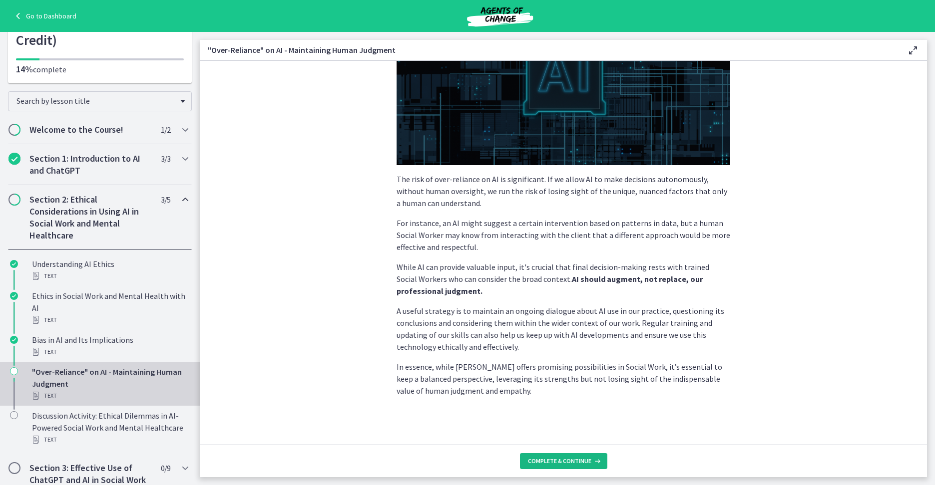
click at [558, 458] on span "Complete & continue" at bounding box center [559, 461] width 63 height 8
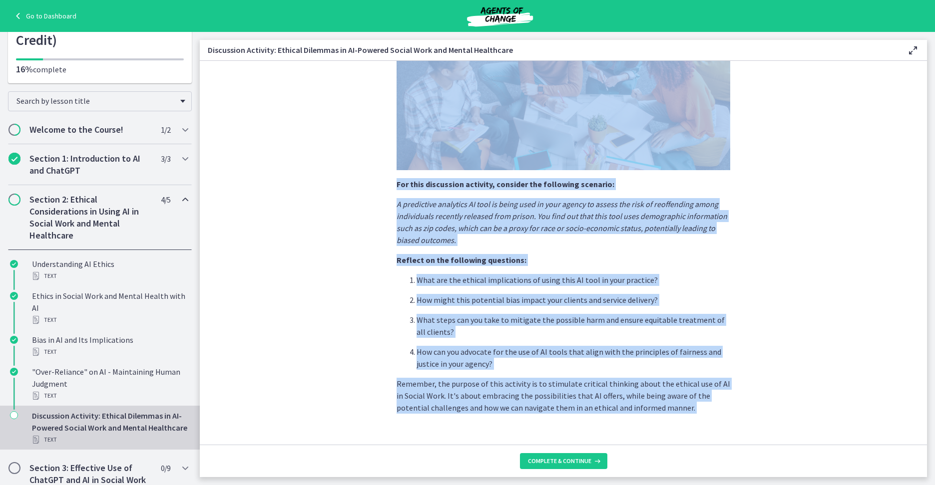
scroll to position [167, 0]
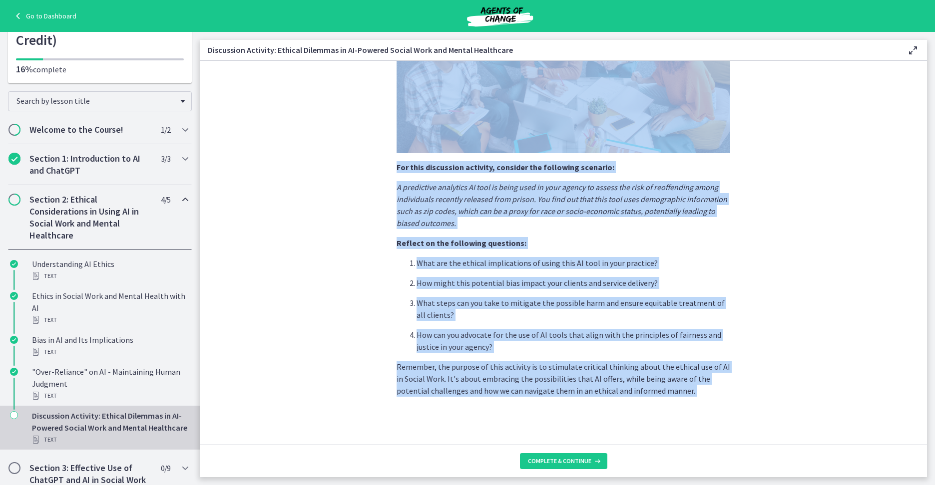
drag, startPoint x: 391, startPoint y: 90, endPoint x: 508, endPoint y: 457, distance: 386.0
click at [508, 457] on div "AI, with its potential to revolutionize Social Work, brings along several ethic…" at bounding box center [563, 269] width 727 height 416
copy div "AI, with its potential to revolutionize Social Work, brings along several ethic…"
click at [543, 461] on span "Complete & continue" at bounding box center [559, 461] width 63 height 8
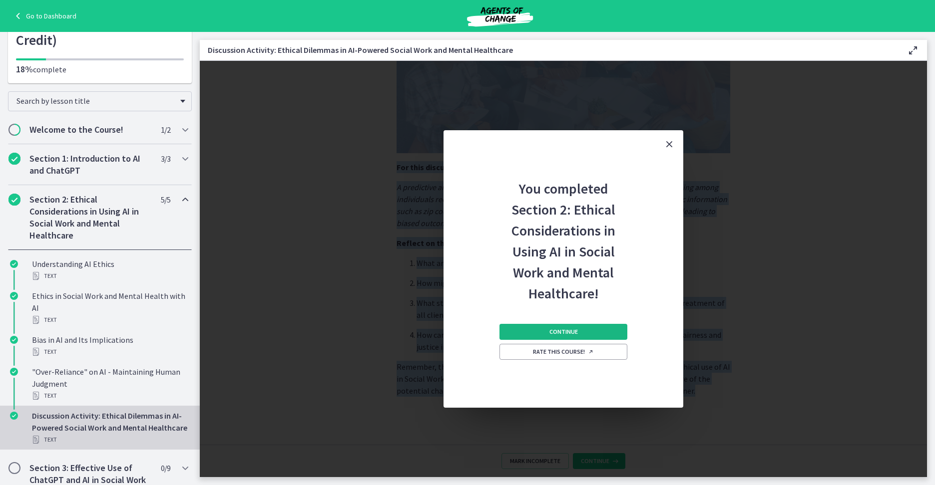
click at [542, 333] on button "Continue" at bounding box center [563, 332] width 128 height 16
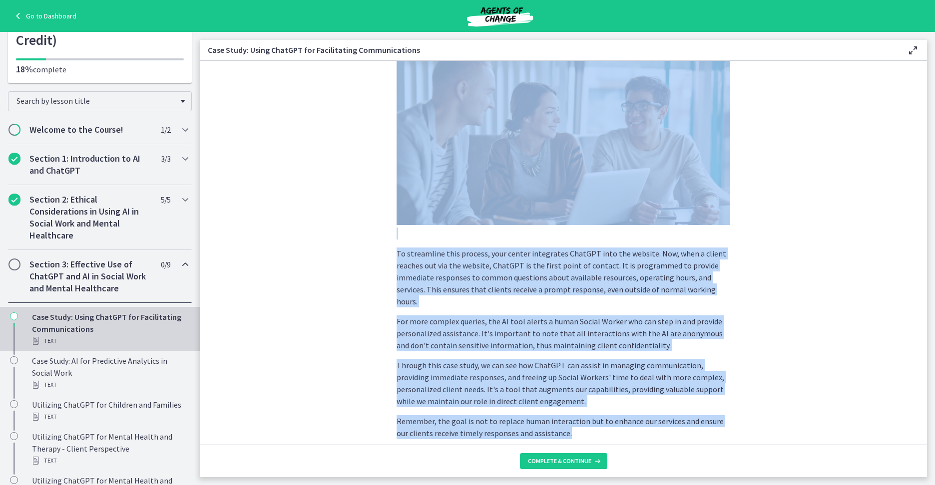
scroll to position [170, 0]
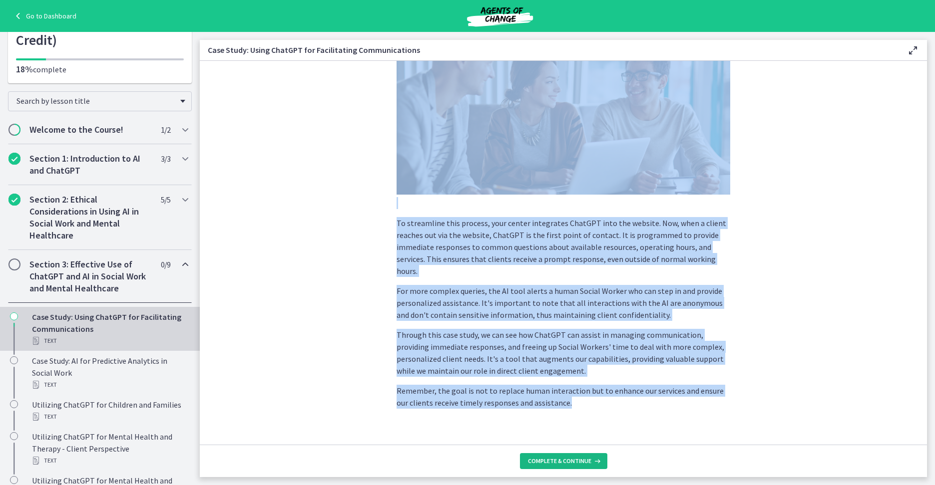
click at [562, 459] on span "Complete & continue" at bounding box center [559, 461] width 63 height 8
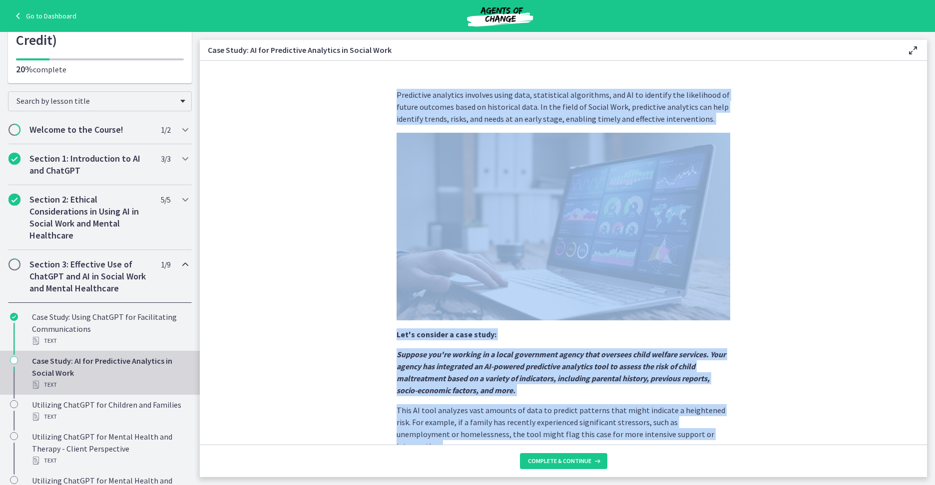
scroll to position [143, 0]
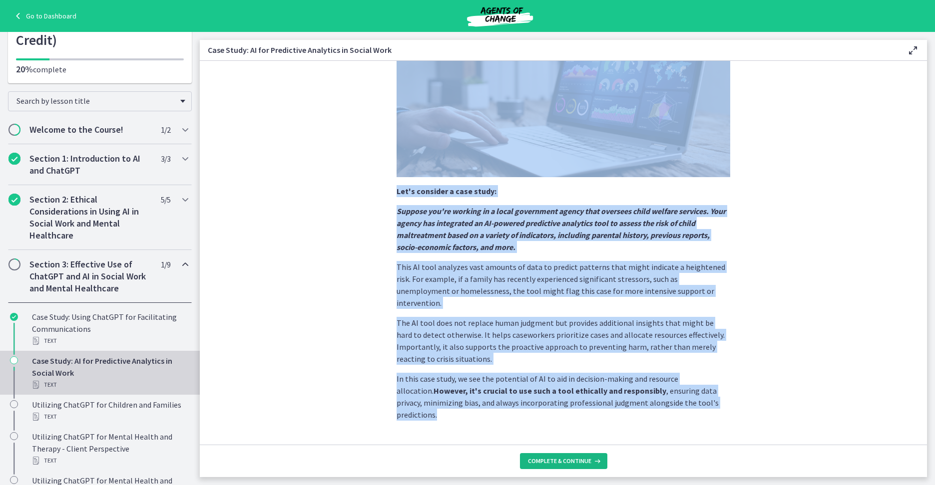
click at [573, 456] on button "Complete & continue" at bounding box center [563, 461] width 87 height 16
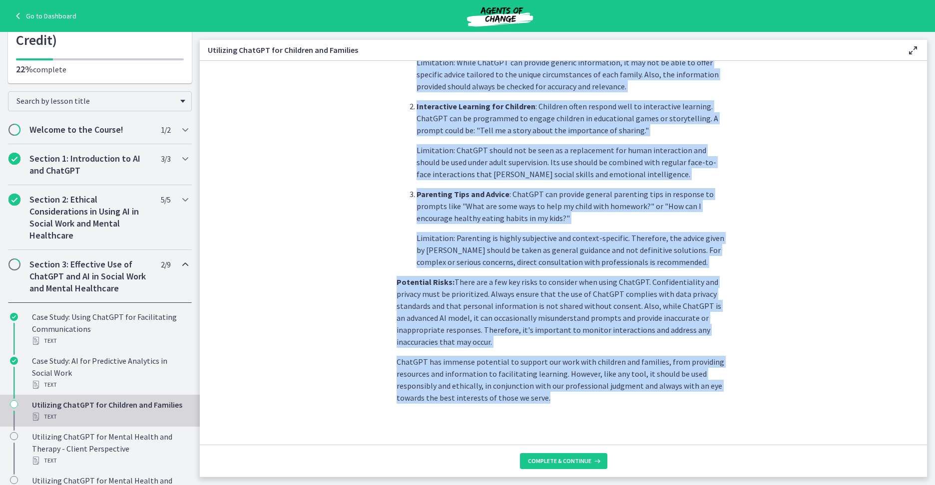
scroll to position [355, 0]
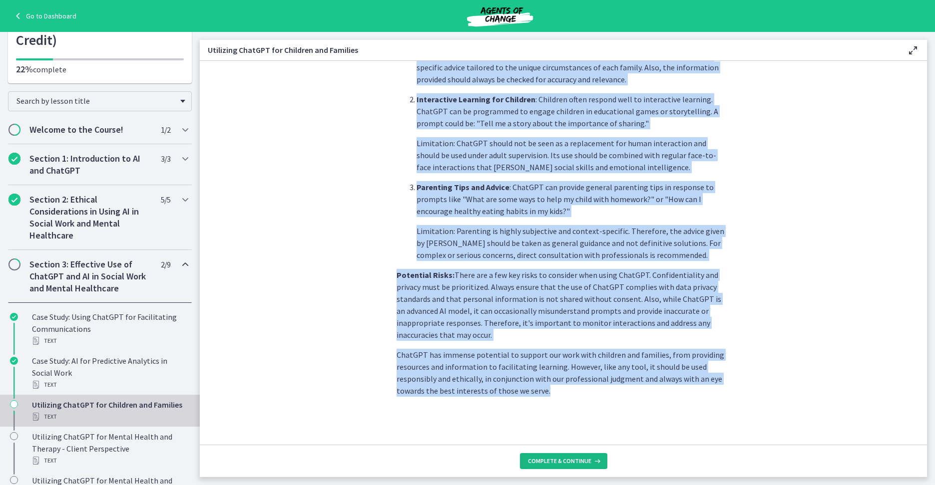
click at [538, 459] on span "Complete & continue" at bounding box center [559, 461] width 63 height 8
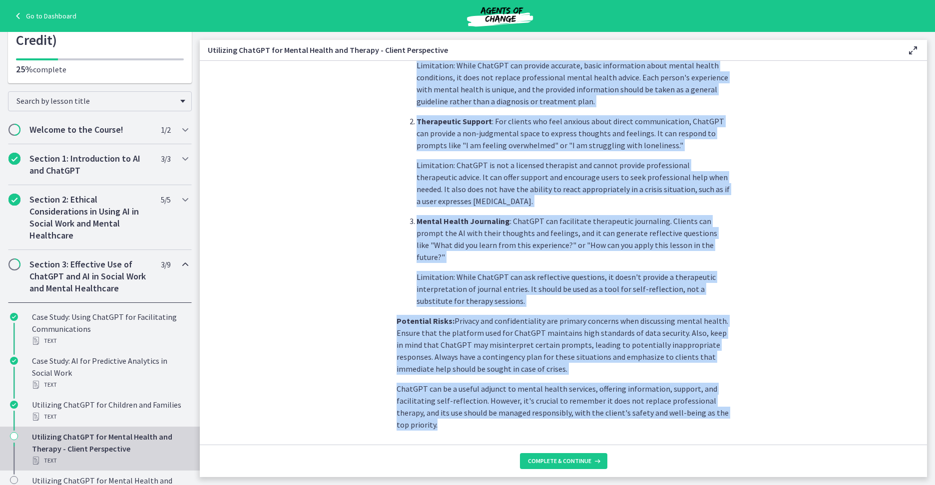
scroll to position [335, 0]
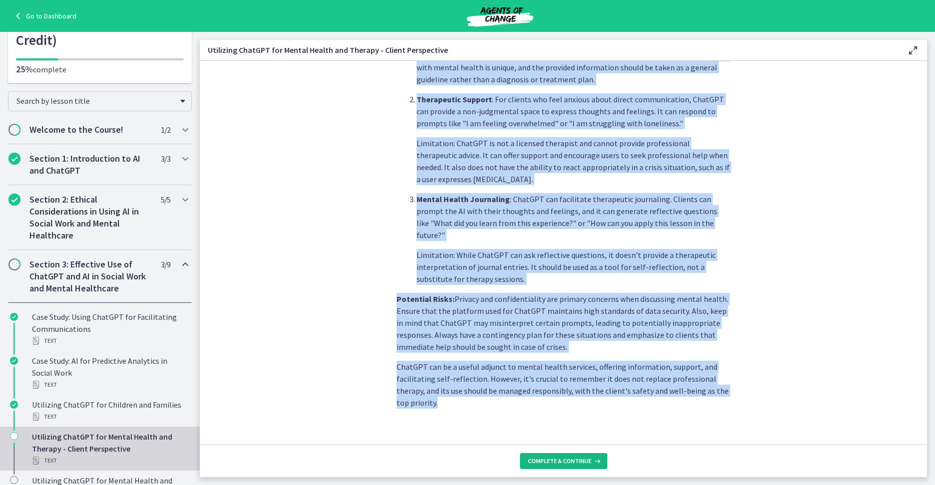
drag, startPoint x: 582, startPoint y: 457, endPoint x: 495, endPoint y: 448, distance: 86.8
click at [582, 457] on button "Complete & continue" at bounding box center [563, 461] width 87 height 16
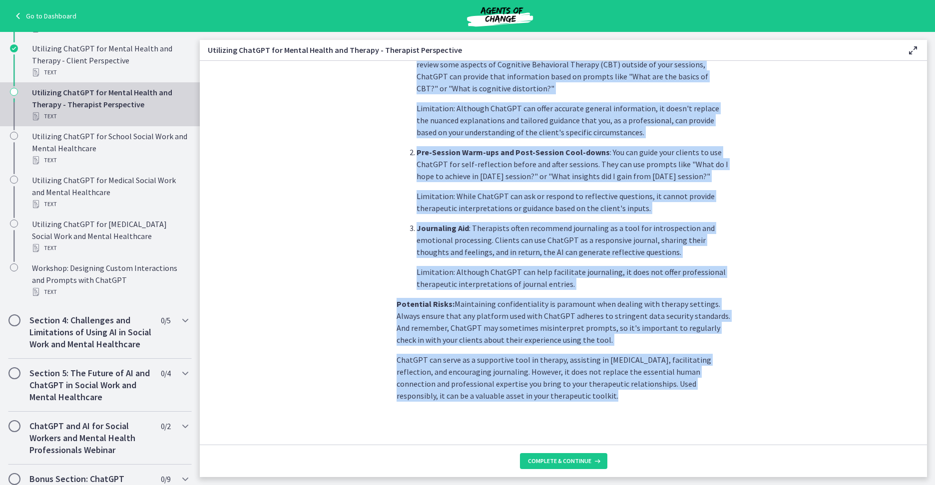
scroll to position [311, 0]
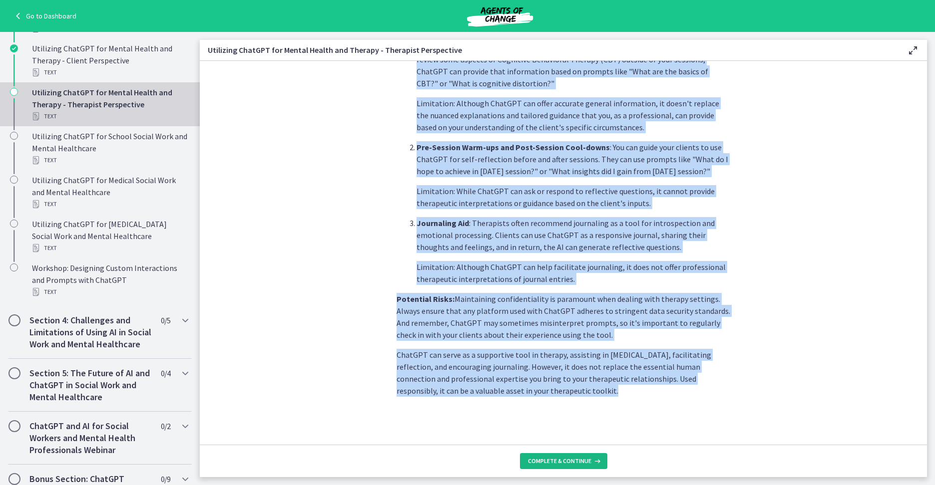
click at [565, 462] on span "Complete & continue" at bounding box center [559, 461] width 63 height 8
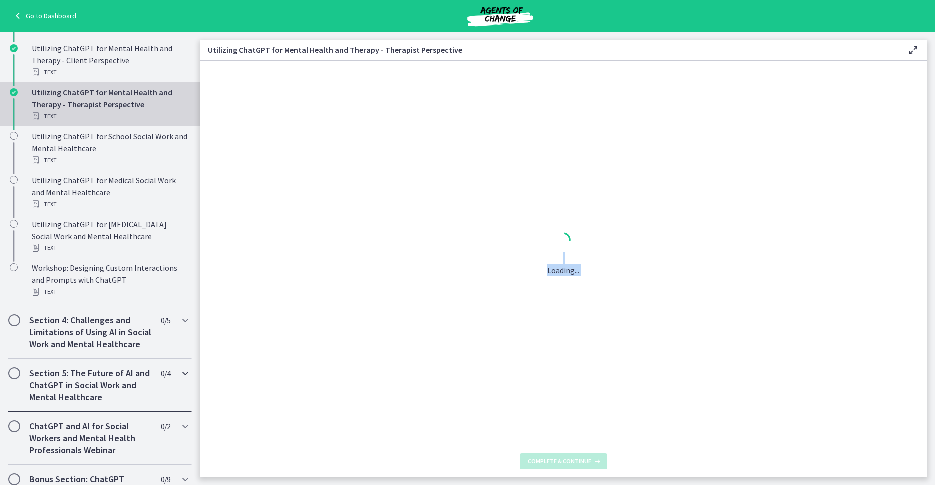
scroll to position [0, 0]
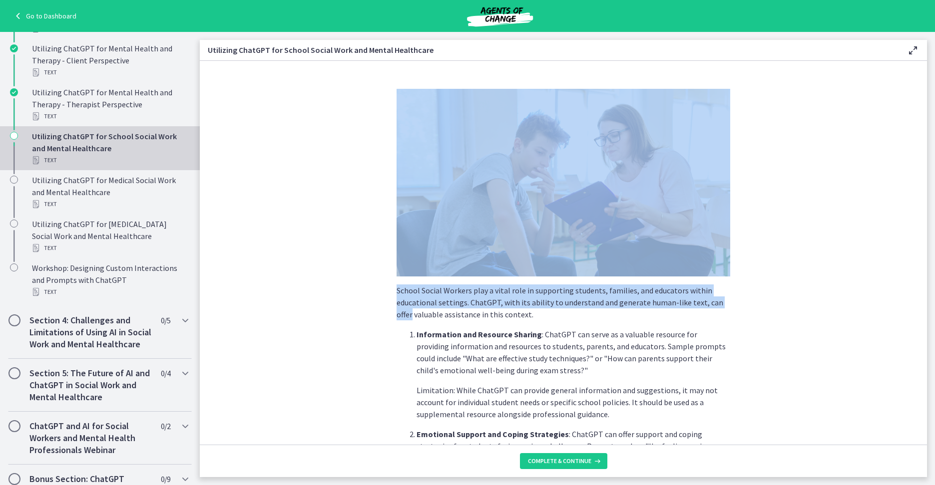
drag, startPoint x: 928, startPoint y: 241, endPoint x: 925, endPoint y: 304, distance: 63.0
click at [925, 304] on main "Utilizing ChatGPT for School Social Work and Mental Healthcare Enable fullscree…" at bounding box center [567, 258] width 735 height 453
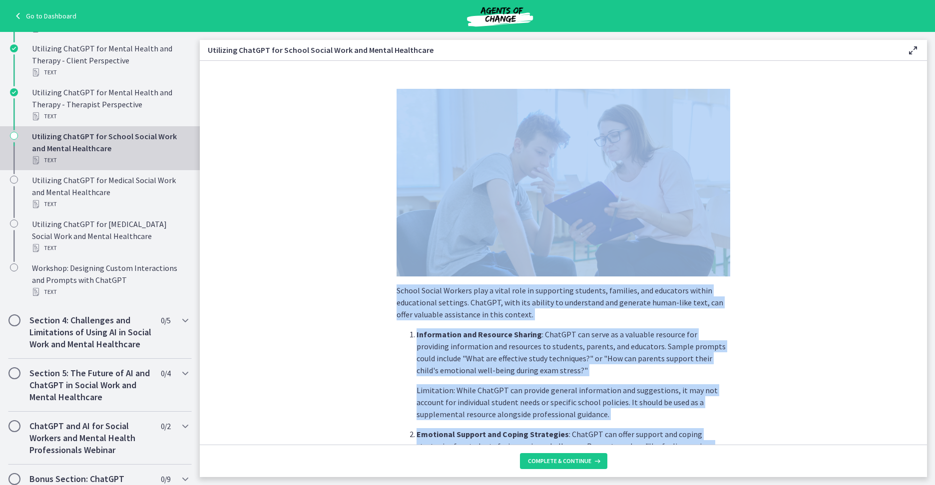
drag, startPoint x: 444, startPoint y: 390, endPoint x: 384, endPoint y: 100, distance: 295.5
click at [384, 100] on section "School Social Workers play a vital role in supporting students, families, and e…" at bounding box center [563, 253] width 727 height 384
copy div "School Social Workers play a vital role in supporting students, families, and e…"
click at [560, 463] on span "Complete & continue" at bounding box center [559, 461] width 63 height 8
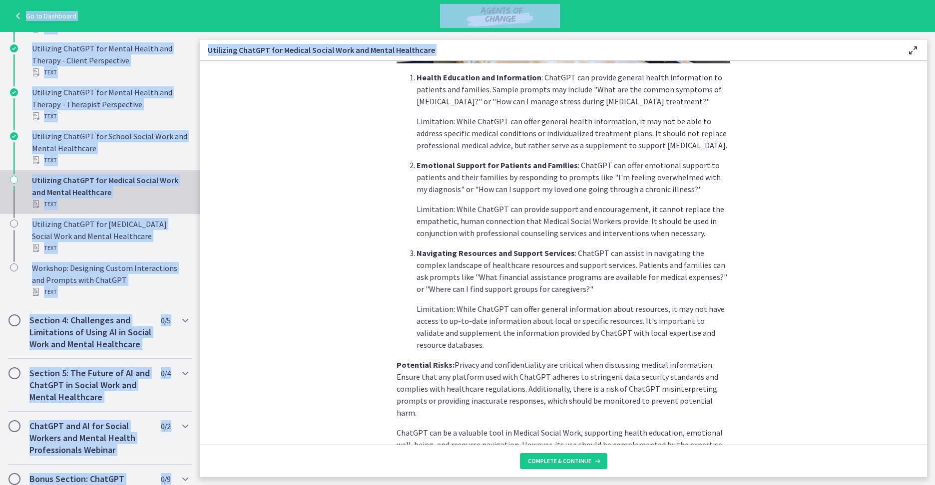
scroll to position [323, 0]
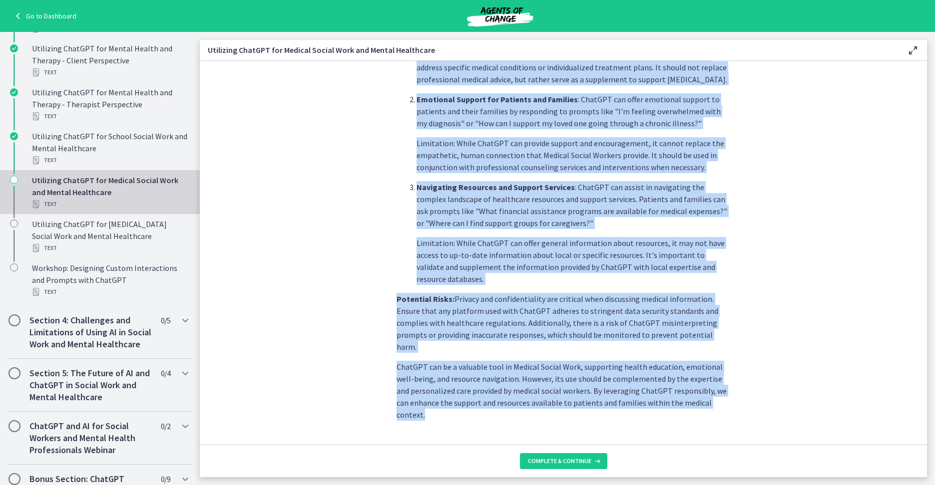
drag, startPoint x: 390, startPoint y: 91, endPoint x: 688, endPoint y: 410, distance: 436.7
click at [558, 463] on span "Complete & continue" at bounding box center [559, 461] width 63 height 8
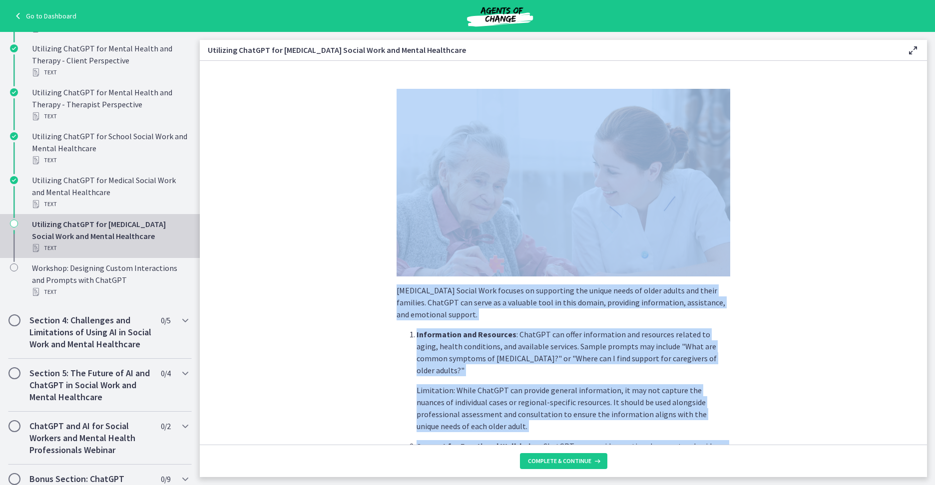
drag, startPoint x: 646, startPoint y: 398, endPoint x: 382, endPoint y: 100, distance: 397.6
click at [382, 100] on section "Geriatric Social Work focuses on supporting the unique needs of older adults an…" at bounding box center [563, 253] width 727 height 384
click at [581, 458] on span "Complete & continue" at bounding box center [559, 461] width 63 height 8
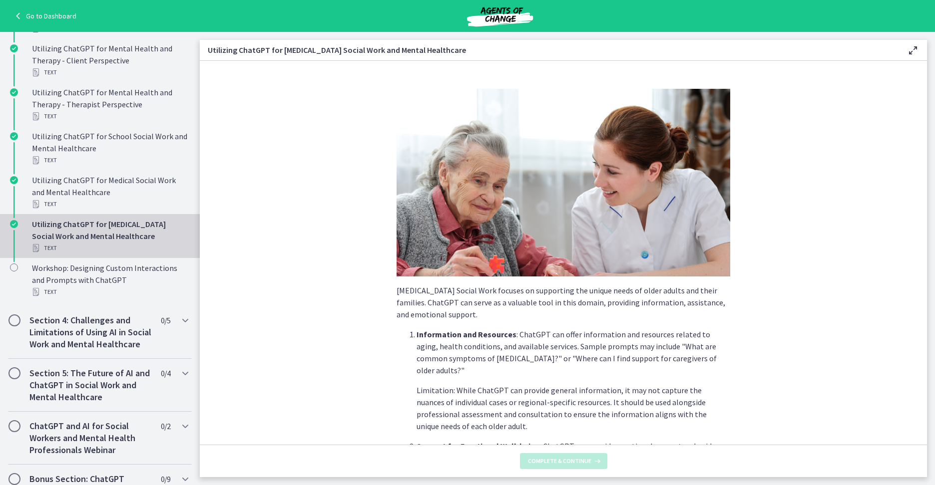
drag, startPoint x: 927, startPoint y: 257, endPoint x: 929, endPoint y: 307, distance: 50.5
click at [929, 307] on main "Utilizing ChatGPT for Geriatric Social Work and Mental Healthcare Enable fullsc…" at bounding box center [567, 258] width 735 height 453
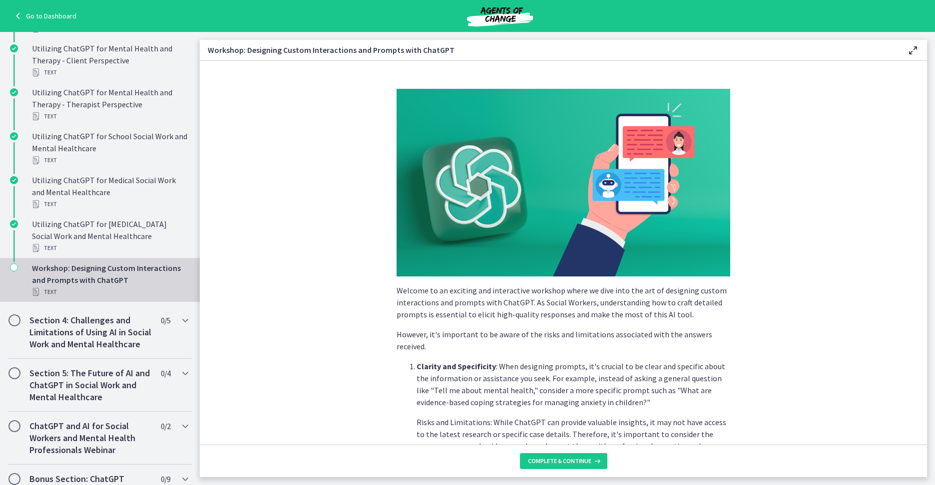
drag, startPoint x: 430, startPoint y: 393, endPoint x: 372, endPoint y: 36, distance: 360.8
click at [372, 36] on main "Workshop: Designing Custom Interactions and Prompts with ChatGPT Enable fullscr…" at bounding box center [567, 258] width 735 height 453
click at [536, 459] on span "Complete & continue" at bounding box center [559, 461] width 63 height 8
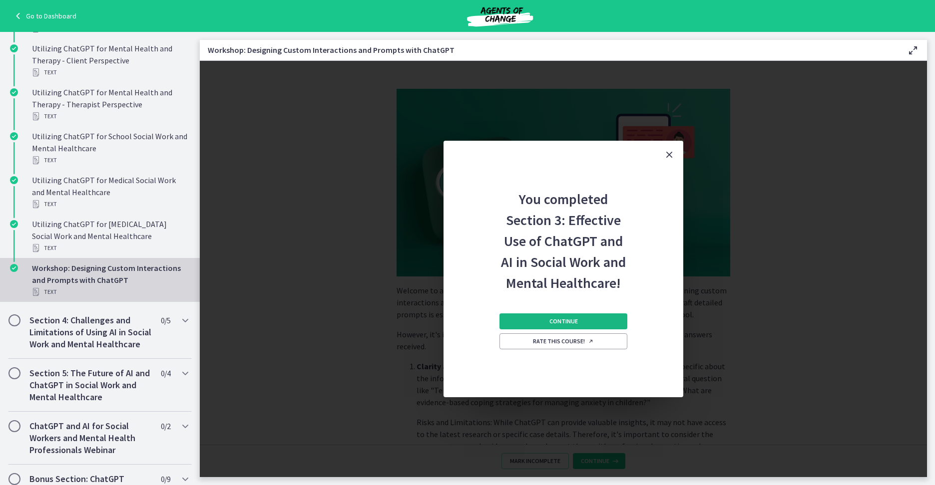
click at [573, 323] on span "Continue" at bounding box center [563, 322] width 28 height 8
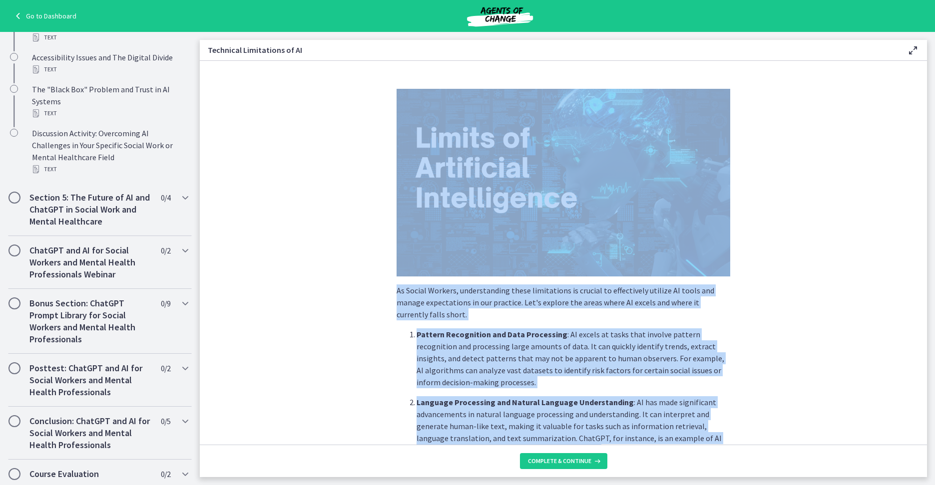
drag, startPoint x: 532, startPoint y: 404, endPoint x: 426, endPoint y: 34, distance: 383.9
click at [426, 34] on main "Technical Limitations of AI Enable fullscreen As Social Workers, understanding …" at bounding box center [567, 258] width 735 height 453
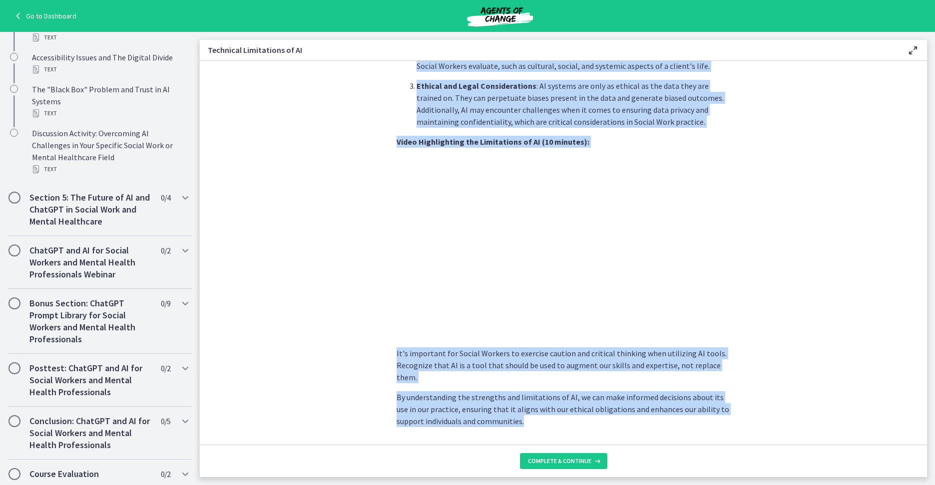
scroll to position [619, 0]
